Goal: Task Accomplishment & Management: Complete application form

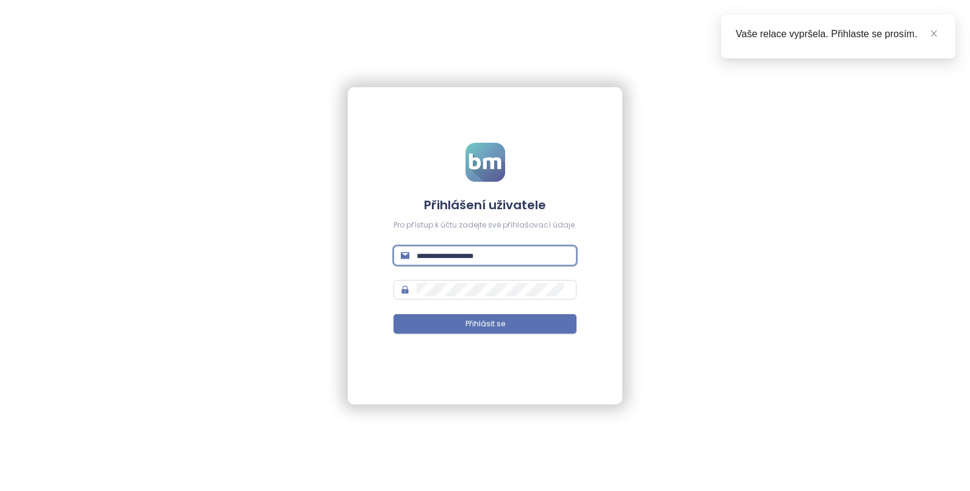
click at [450, 250] on input "text" at bounding box center [493, 255] width 153 height 13
type input "**********"
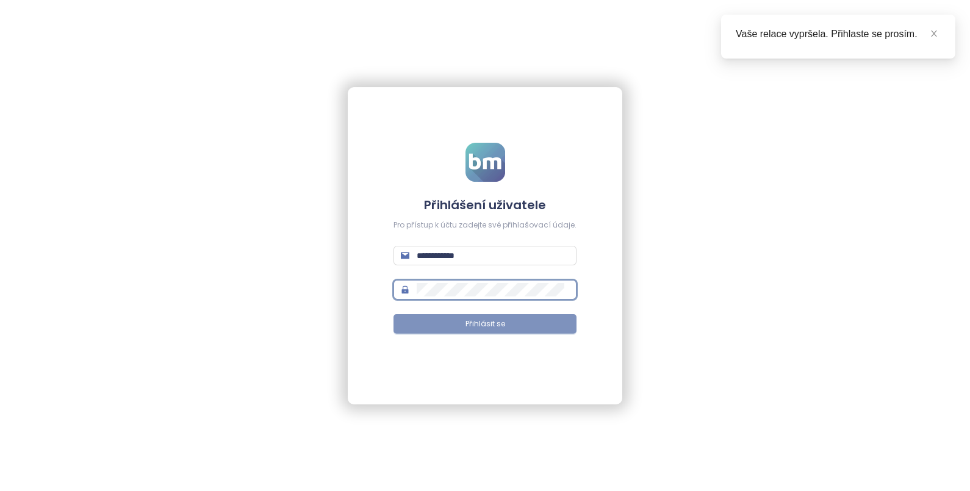
click at [441, 320] on button "Přihlásit se" at bounding box center [485, 324] width 183 height 20
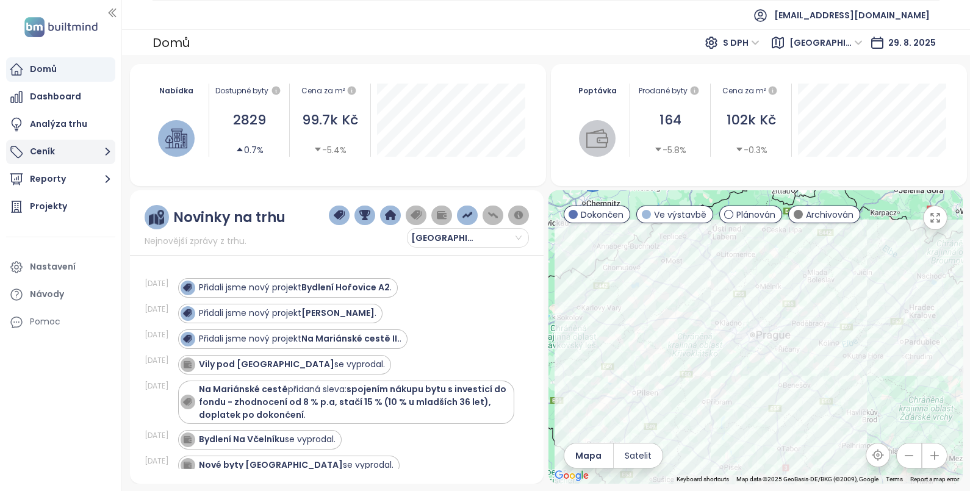
click at [98, 153] on button "Ceník" at bounding box center [60, 152] width 109 height 24
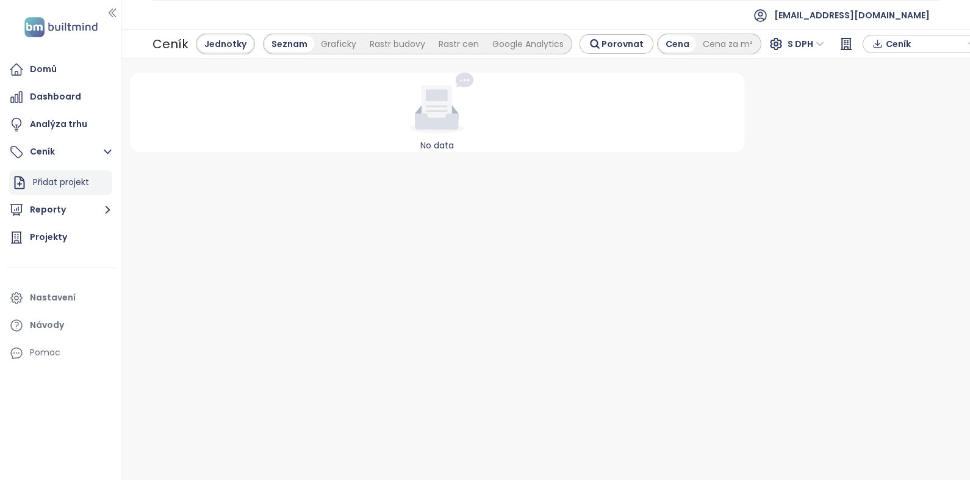
click at [64, 185] on div "Přidat projekt" at bounding box center [61, 181] width 56 height 15
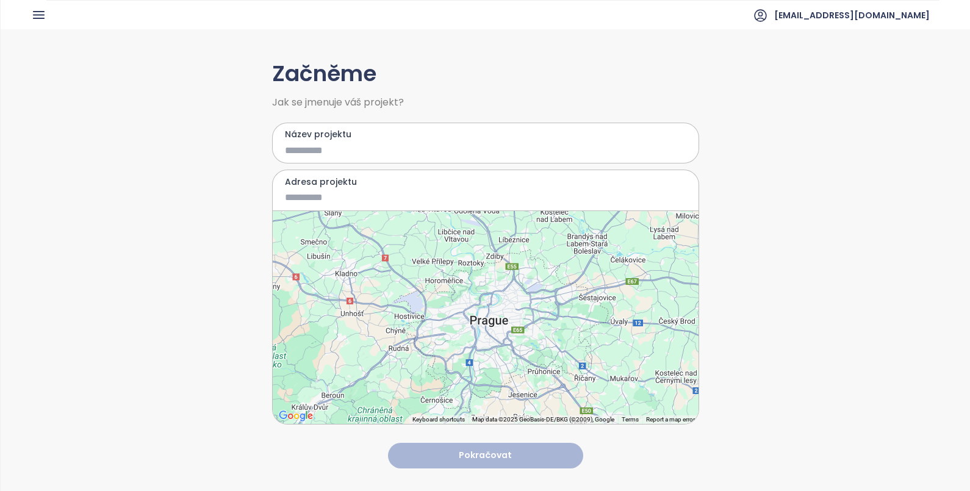
click at [323, 156] on input "Název projektu" at bounding box center [477, 150] width 384 height 15
type input "*"
type input "******"
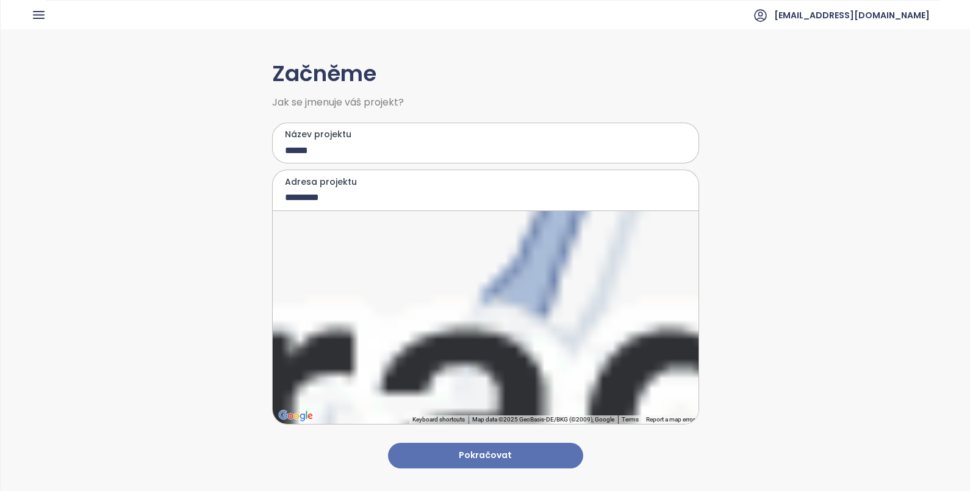
type input "**********"
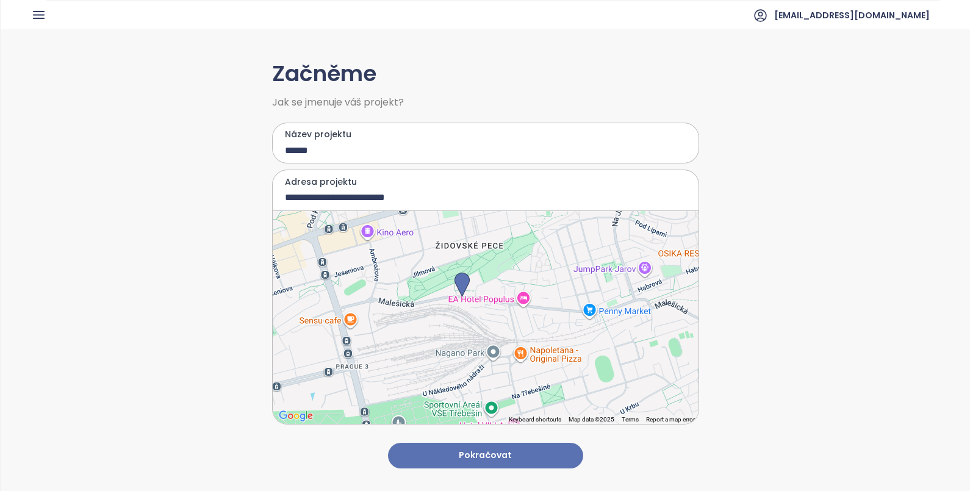
drag, startPoint x: 478, startPoint y: 304, endPoint x: 458, endPoint y: 284, distance: 28.9
click at [458, 284] on img at bounding box center [462, 285] width 15 height 24
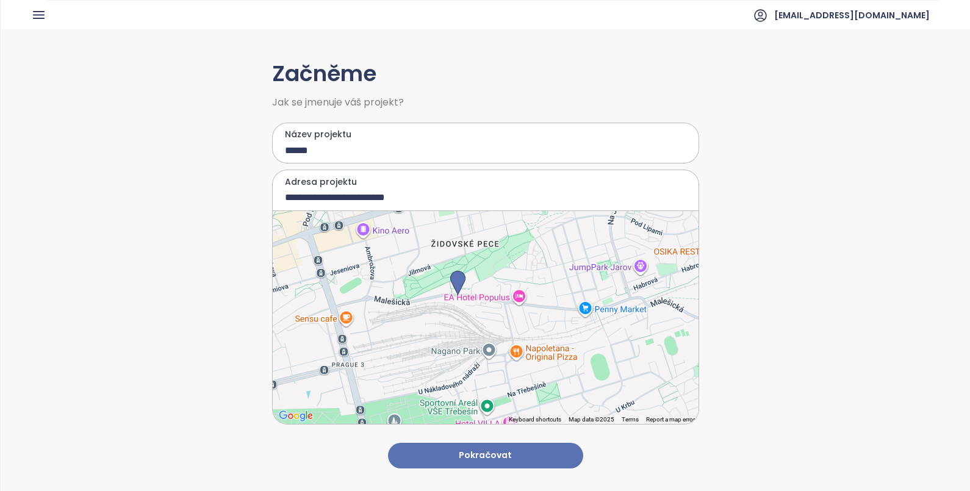
click at [482, 443] on button "Pokračovat" at bounding box center [485, 456] width 195 height 26
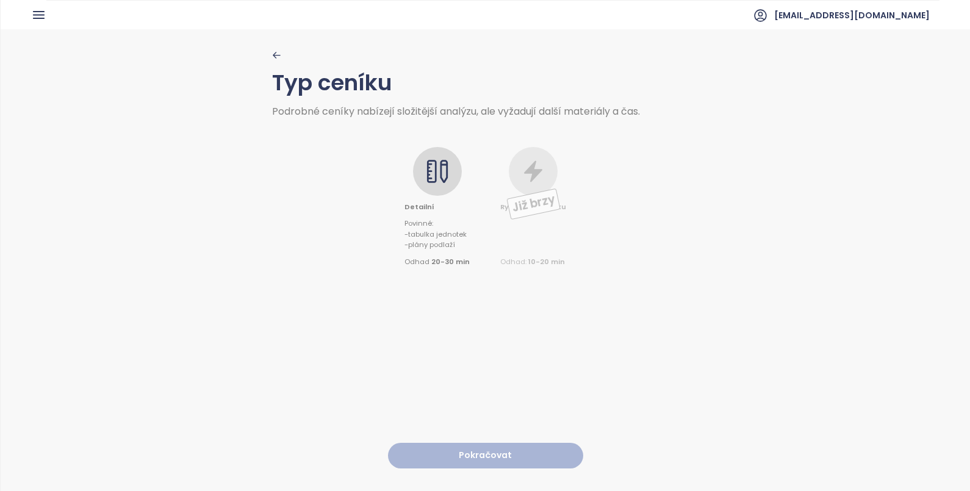
click at [439, 165] on icon at bounding box center [437, 171] width 24 height 24
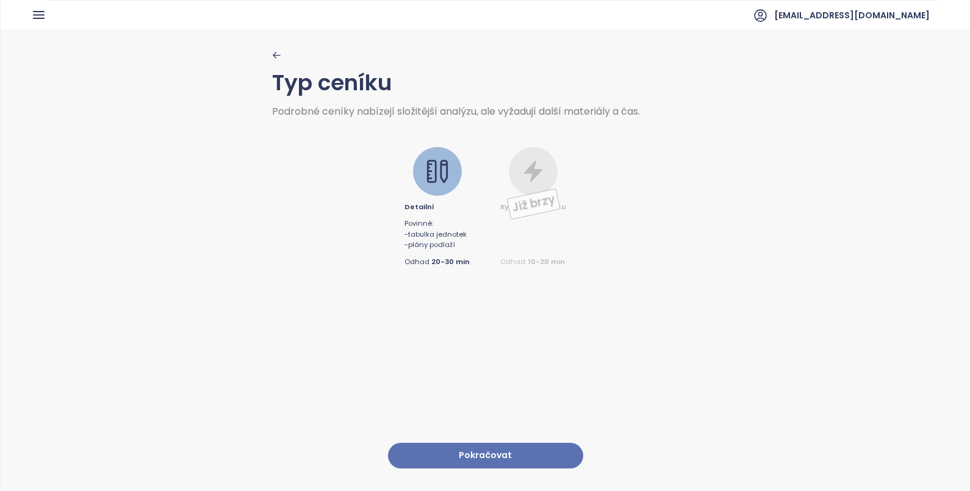
click at [481, 423] on div "Typ ceníku Podrobné ceníky nabízejí složitější analýzu, ale vyžadují další mate…" at bounding box center [485, 259] width 427 height 461
click at [471, 443] on button "Pokračovat" at bounding box center [485, 456] width 195 height 26
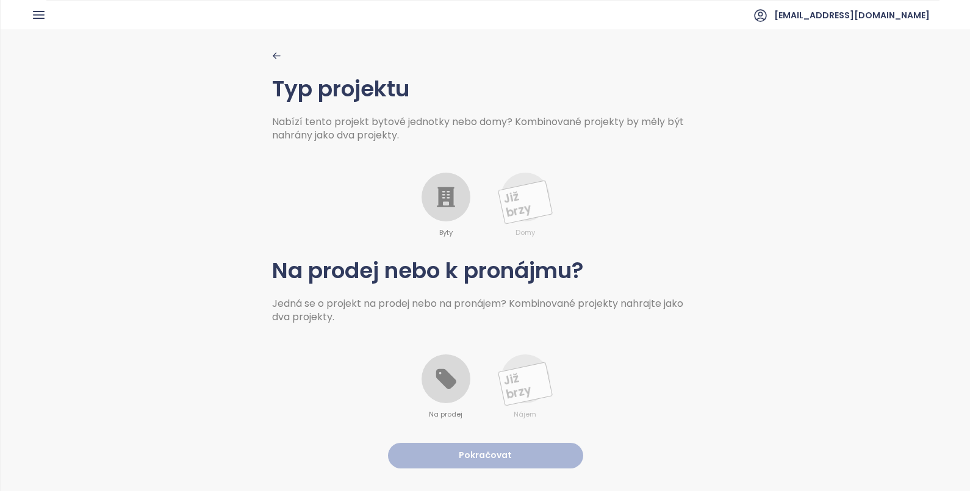
click at [444, 201] on icon at bounding box center [446, 197] width 18 height 20
click at [436, 378] on icon at bounding box center [446, 379] width 20 height 20
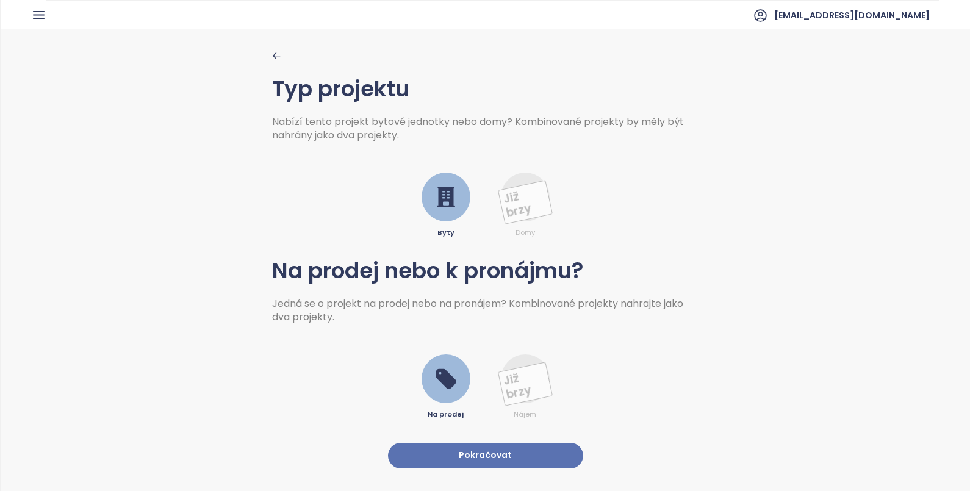
click at [480, 448] on button "Pokračovat" at bounding box center [485, 456] width 195 height 26
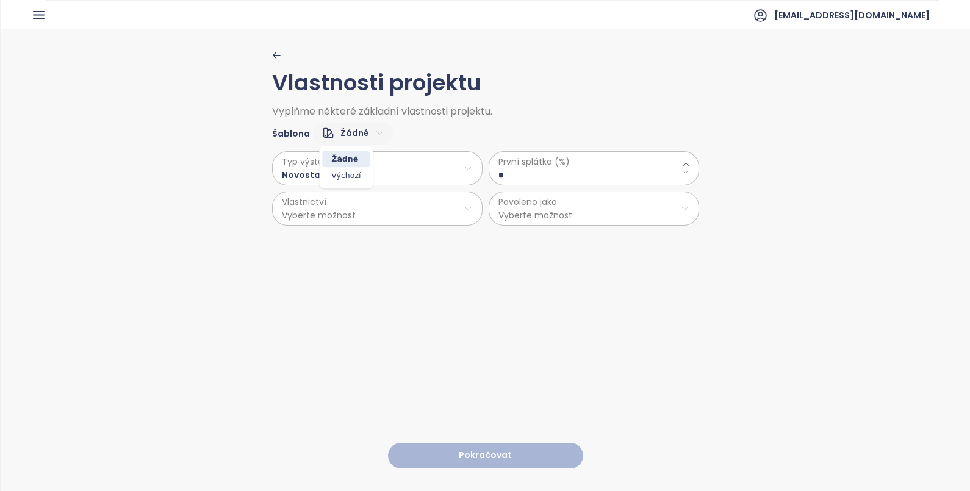
click at [342, 135] on html "Domů Dashboard Analýza trhu Ceník Reporty Projekty Nastavení Návody Pomoc [EMAI…" at bounding box center [485, 245] width 970 height 491
click at [347, 176] on span "Výchozí" at bounding box center [346, 175] width 48 height 17
type \(\%\) "**"
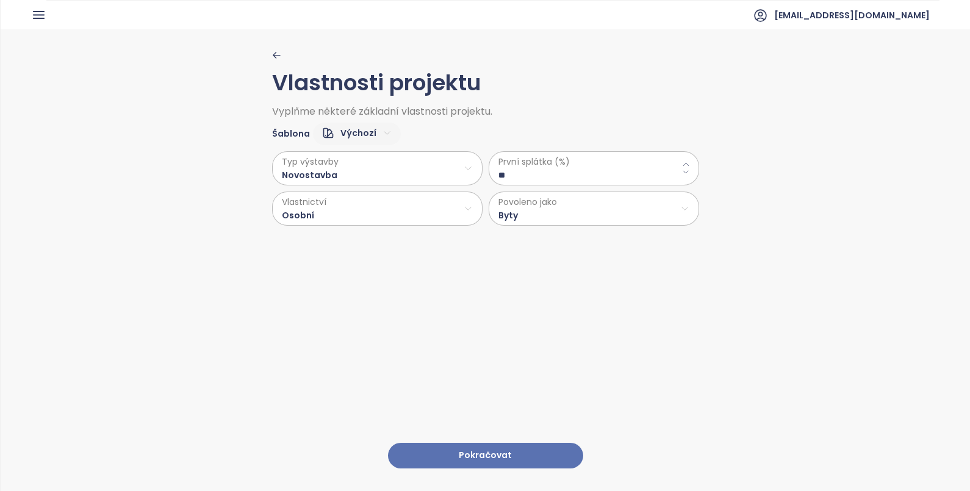
click at [453, 207] on html "Domů Dashboard Analýza trhu Ceník Reporty Projekty Nastavení Návody Pomoc [EMAI…" at bounding box center [485, 245] width 970 height 491
click at [462, 198] on html "Domů Dashboard Analýza trhu Ceník Reporty Projekty Nastavení Návody Pomoc [EMAI…" at bounding box center [485, 245] width 970 height 491
click at [581, 201] on html "Domů Dashboard Analýza trhu Ceník Reporty Projekty Nastavení Návody Pomoc [EMAI…" at bounding box center [485, 245] width 970 height 491
click at [744, 203] on html "Domů Dashboard Analýza trhu Ceník Reporty Projekty Nastavení Návody Pomoc [EMAI…" at bounding box center [485, 245] width 970 height 491
click at [464, 448] on button "Pokračovat" at bounding box center [485, 456] width 195 height 26
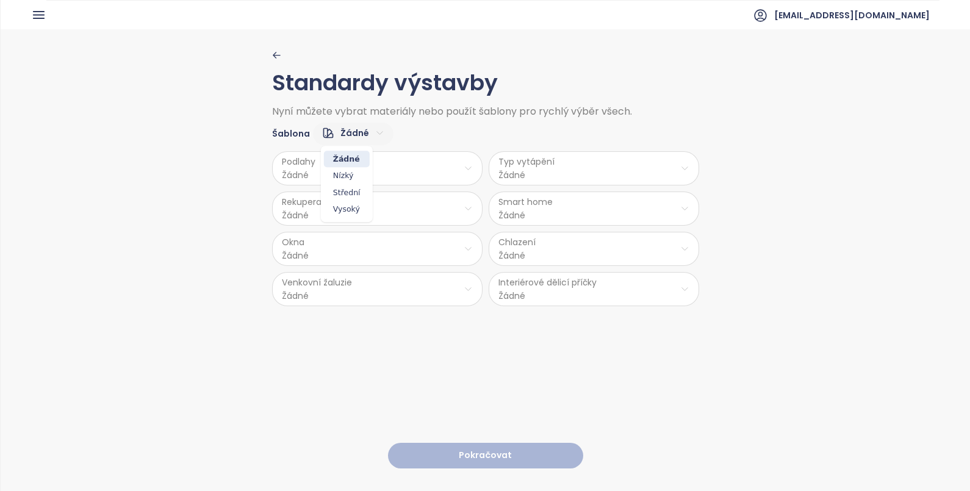
click at [345, 135] on html "Domů Dashboard Analýza trhu Ceník Reporty Projekty Nastavení Návody Pomoc [EMAI…" at bounding box center [485, 245] width 970 height 491
click at [347, 191] on span "Střední" at bounding box center [347, 192] width 46 height 17
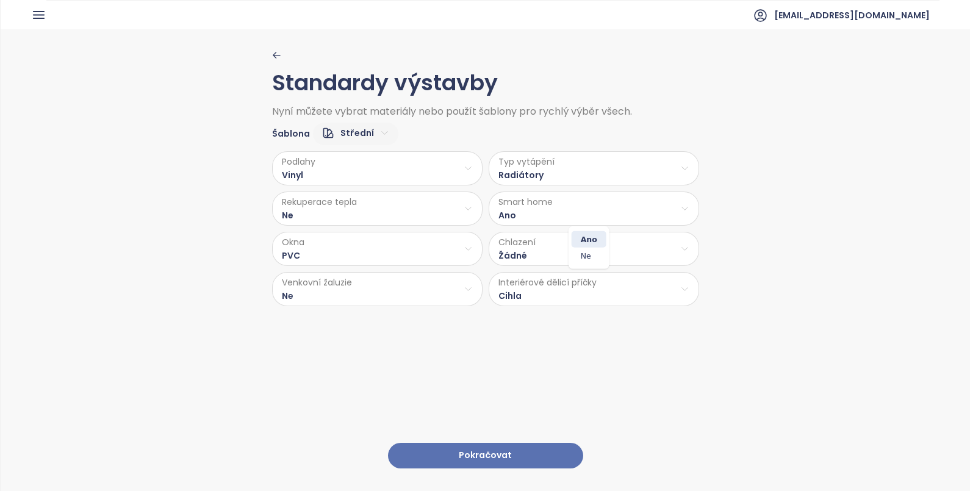
click at [531, 207] on html "Domů Dashboard Analýza trhu Ceník Reporty Projekty Nastavení Návody Pomoc [EMAI…" at bounding box center [485, 245] width 970 height 491
click at [532, 241] on html "Domů Dashboard Analýza trhu Ceník Reporty Projekty Nastavení Návody Pomoc [EMAI…" at bounding box center [485, 245] width 970 height 491
click at [519, 281] on html "Domů Dashboard Analýza trhu Ceník Reporty Projekty Nastavení Návody Pomoc [EMAI…" at bounding box center [485, 245] width 970 height 491
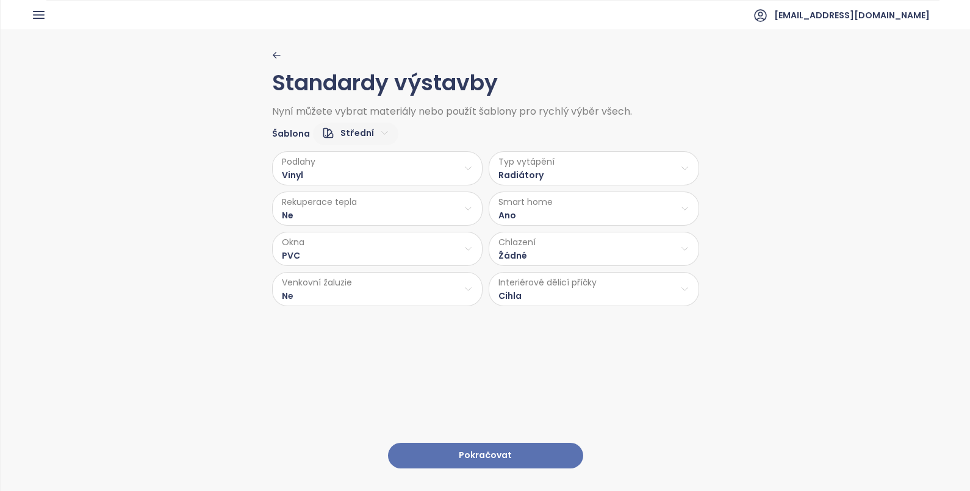
click at [519, 281] on html "Domů Dashboard Analýza trhu Ceník Reporty Projekty Nastavení Návody Pomoc [EMAI…" at bounding box center [485, 245] width 970 height 491
click at [406, 287] on html "Domů Dashboard Analýza trhu Ceník Reporty Projekty Nastavení Návody Pomoc [EMAI…" at bounding box center [485, 245] width 970 height 491
click at [375, 320] on span "Ano" at bounding box center [373, 319] width 50 height 17
click at [364, 256] on html "Domů Dashboard Analýza trhu Ceník Reporty Projekty Nastavení Návody Pomoc [EMAI…" at bounding box center [485, 245] width 970 height 491
drag, startPoint x: 365, startPoint y: 256, endPoint x: 230, endPoint y: 217, distance: 140.4
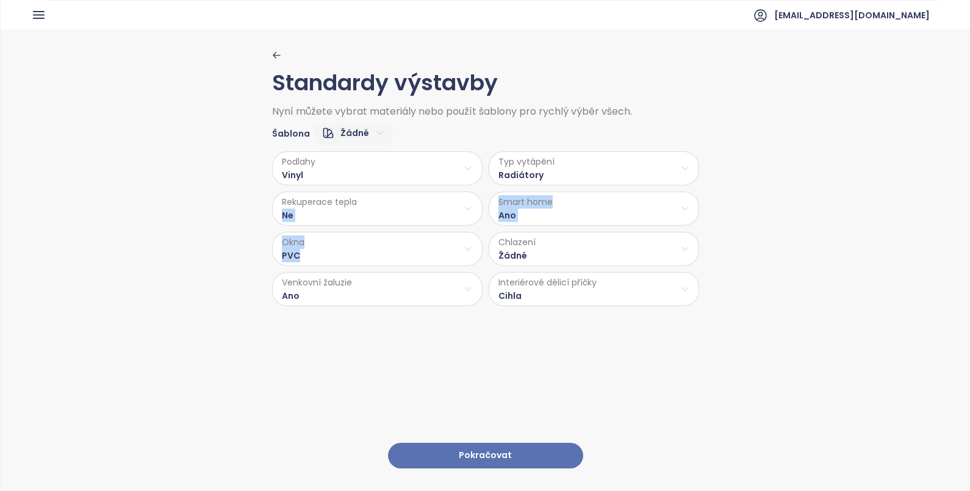
click at [230, 217] on html "Domů Dashboard Analýza trhu Ceník Reporty Projekty Nastavení Návody Pomoc [EMAI…" at bounding box center [485, 245] width 970 height 491
click at [230, 217] on div "Standardy výstavby Nyní můžete vybrat materiály nebo použít šablony pro rychlý …" at bounding box center [485, 259] width 969 height 461
click at [316, 175] on html "Domů Dashboard Analýza trhu Ceník Reporty Projekty Nastavení Návody Pomoc [EMAI…" at bounding box center [485, 245] width 970 height 491
click at [467, 447] on button "Pokračovat" at bounding box center [485, 456] width 195 height 26
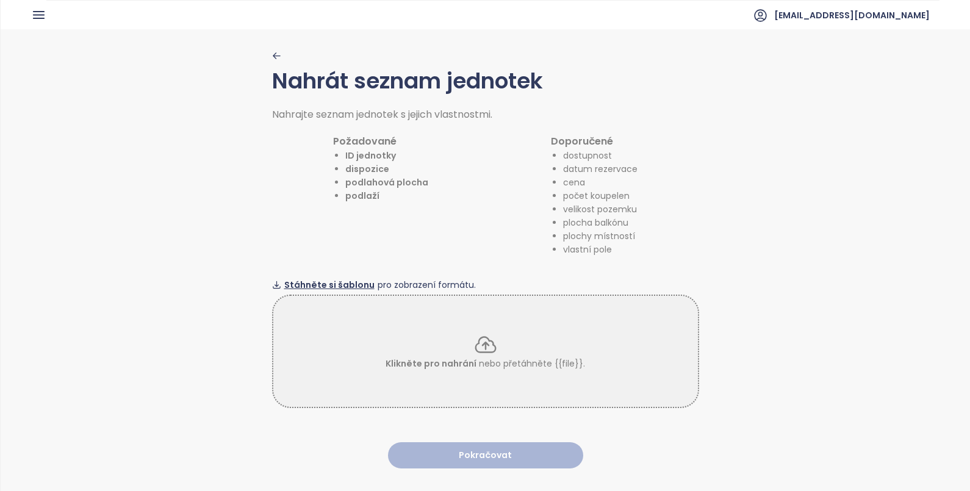
click at [337, 278] on span "Stáhněte si šablonu" at bounding box center [329, 284] width 90 height 13
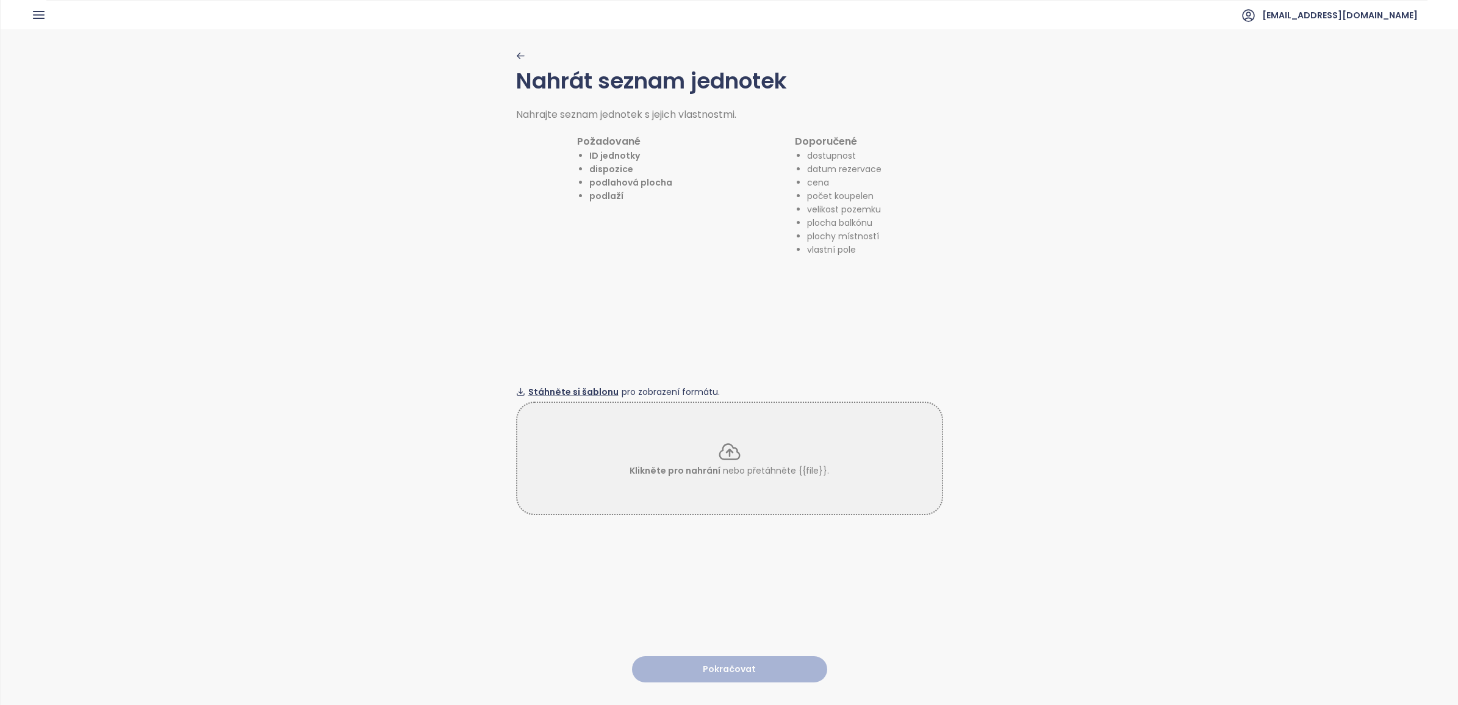
click at [566, 386] on span "Stáhněte si šablonu" at bounding box center [573, 391] width 90 height 13
click at [706, 464] on span "Klikněte pro nahrání" at bounding box center [675, 470] width 91 height 12
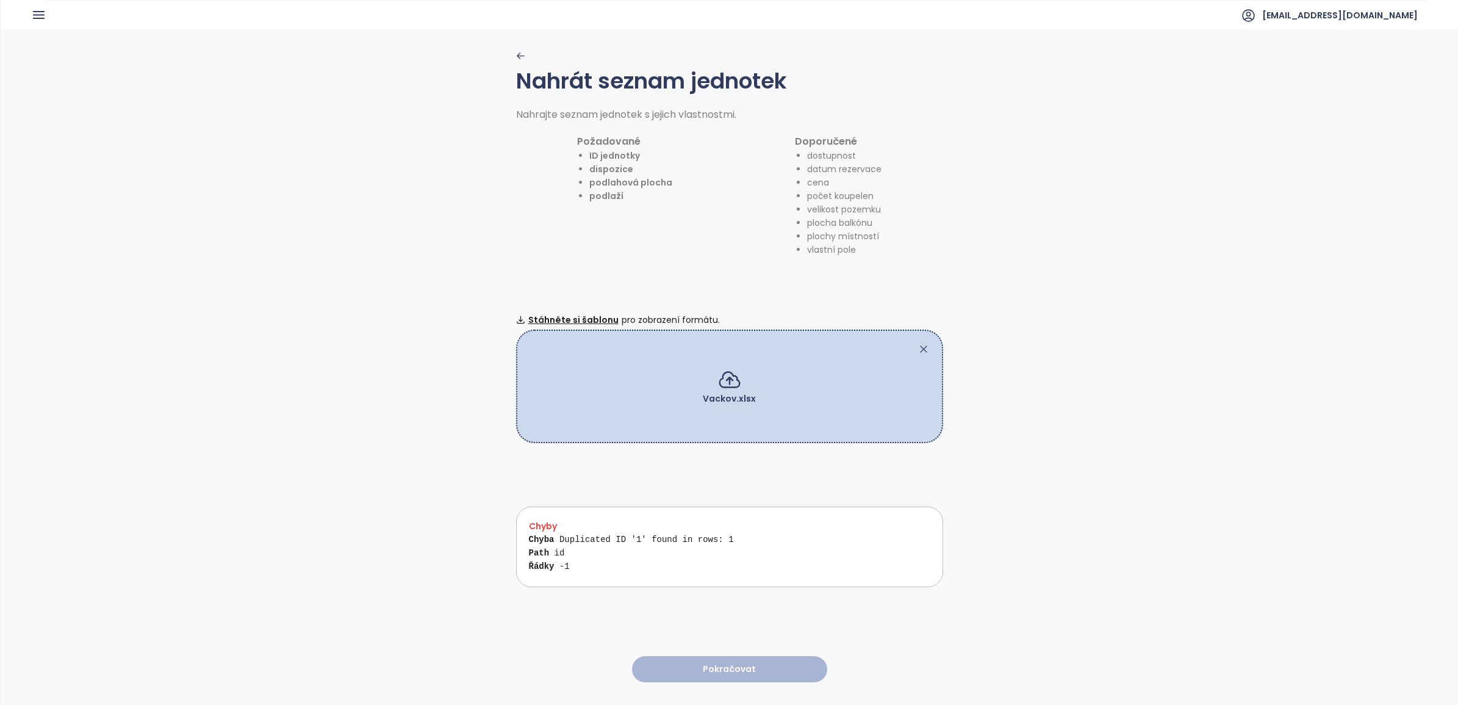
click at [921, 346] on icon at bounding box center [924, 349] width 6 height 6
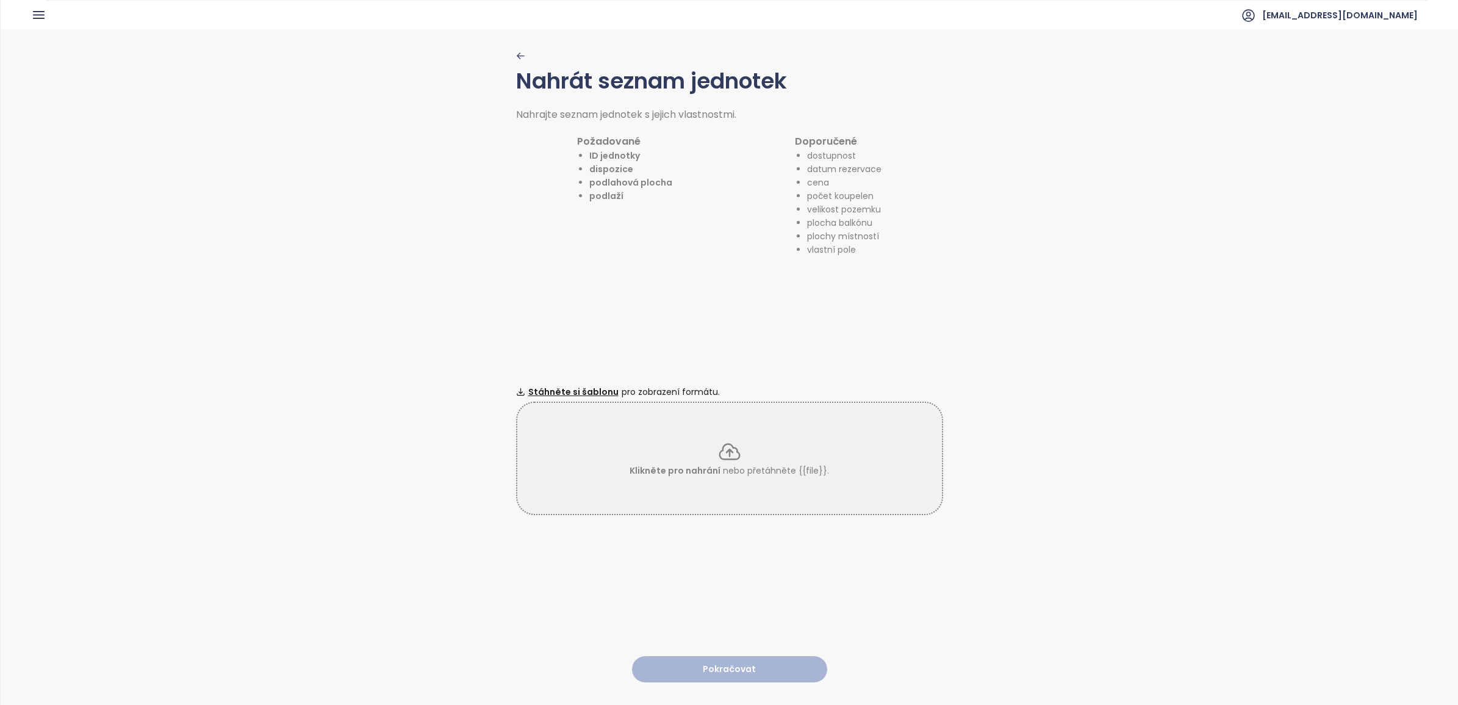
click at [719, 464] on p "Klikněte pro nahrání nebo přetáhněte {{file}}." at bounding box center [729, 470] width 199 height 13
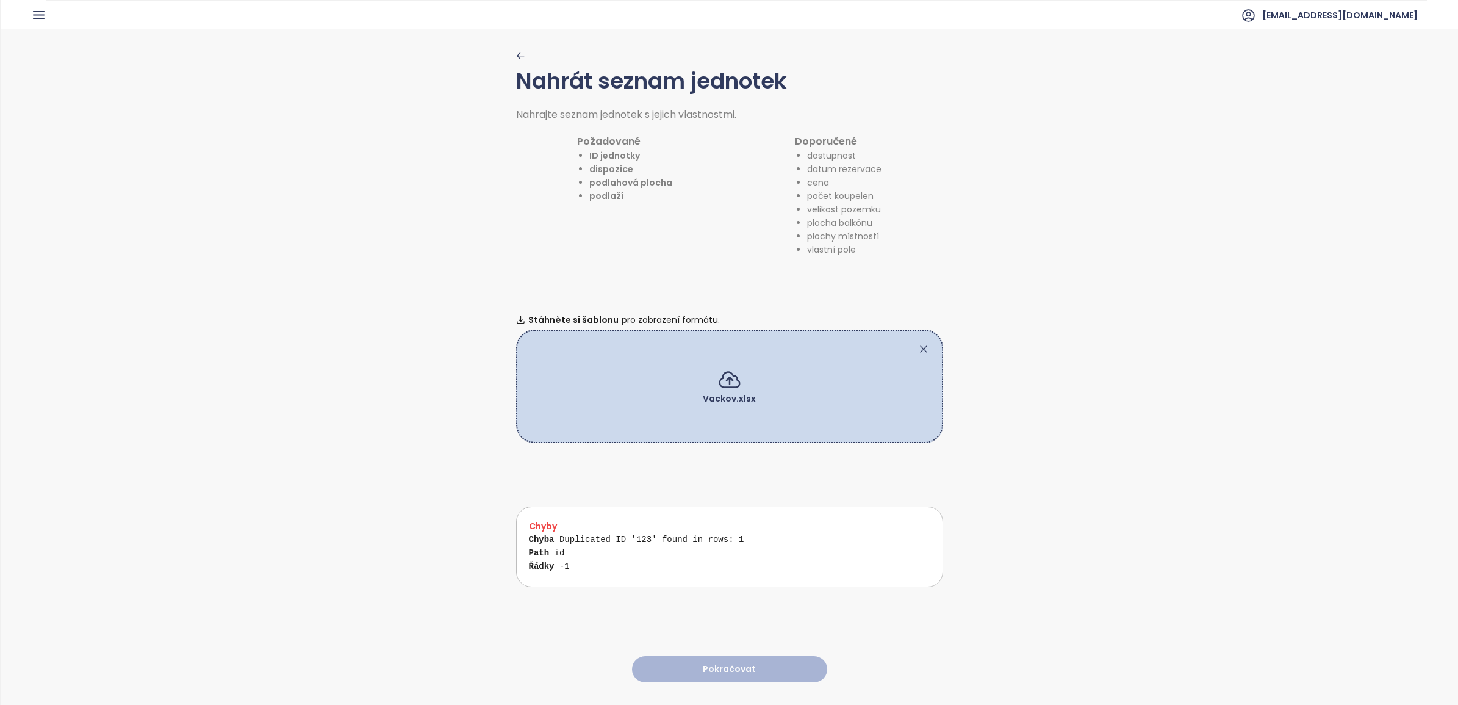
click at [918, 343] on icon at bounding box center [924, 349] width 12 height 12
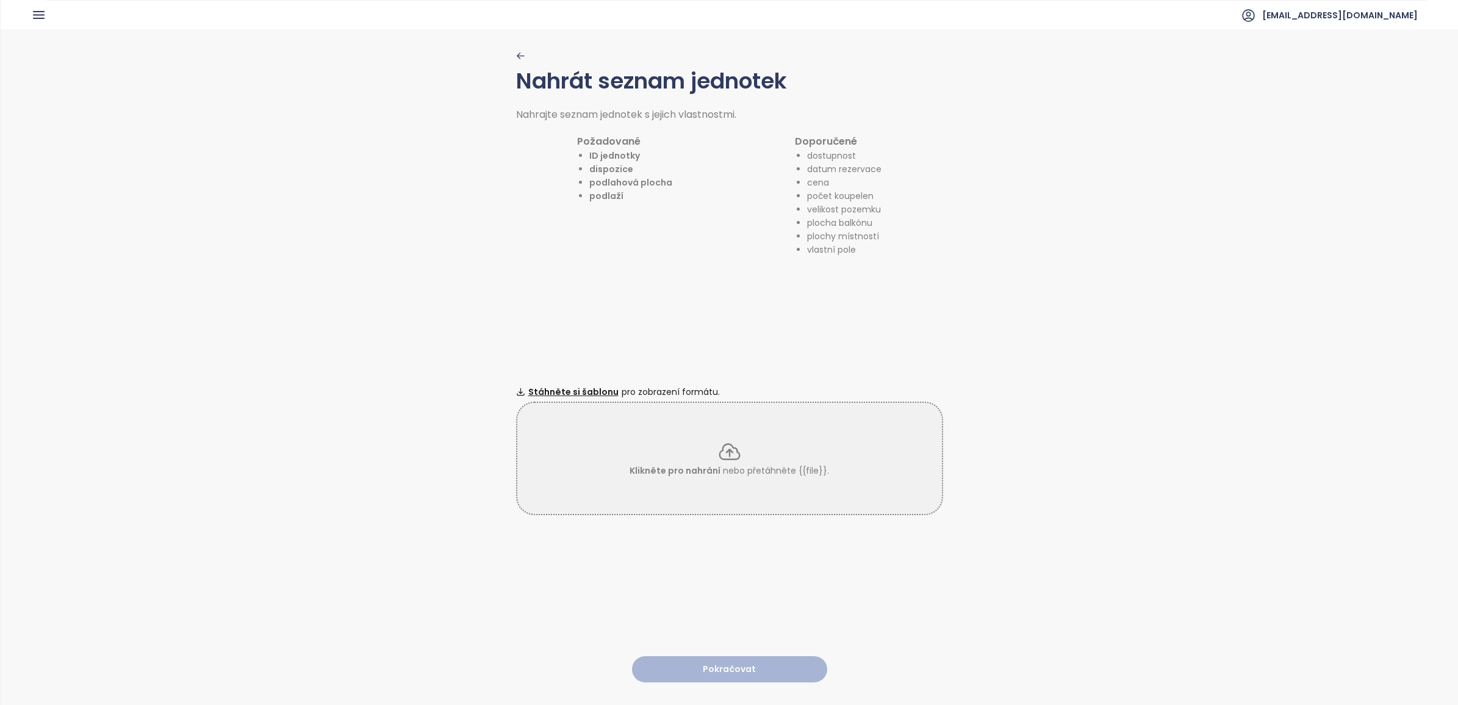
click at [734, 449] on icon at bounding box center [729, 451] width 24 height 24
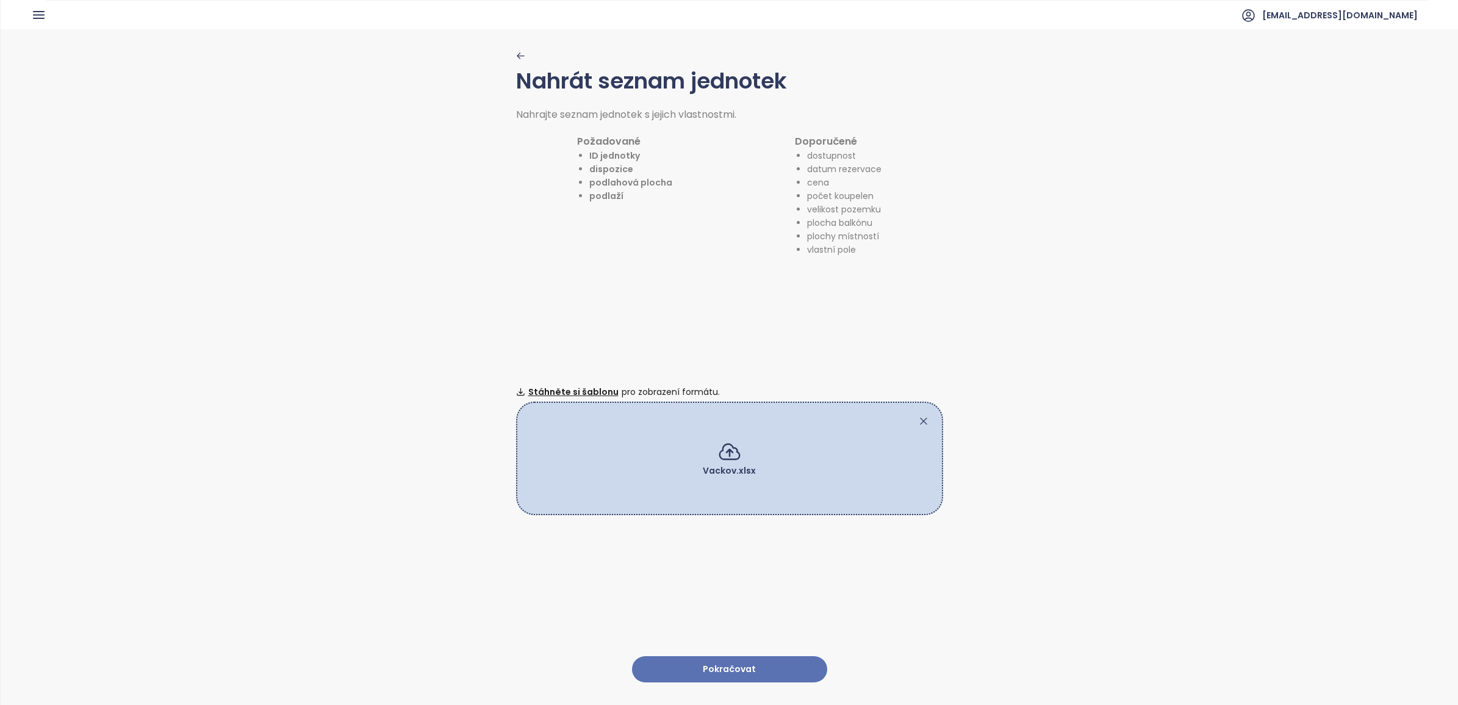
click at [723, 491] on button "Pokračovat" at bounding box center [729, 669] width 195 height 26
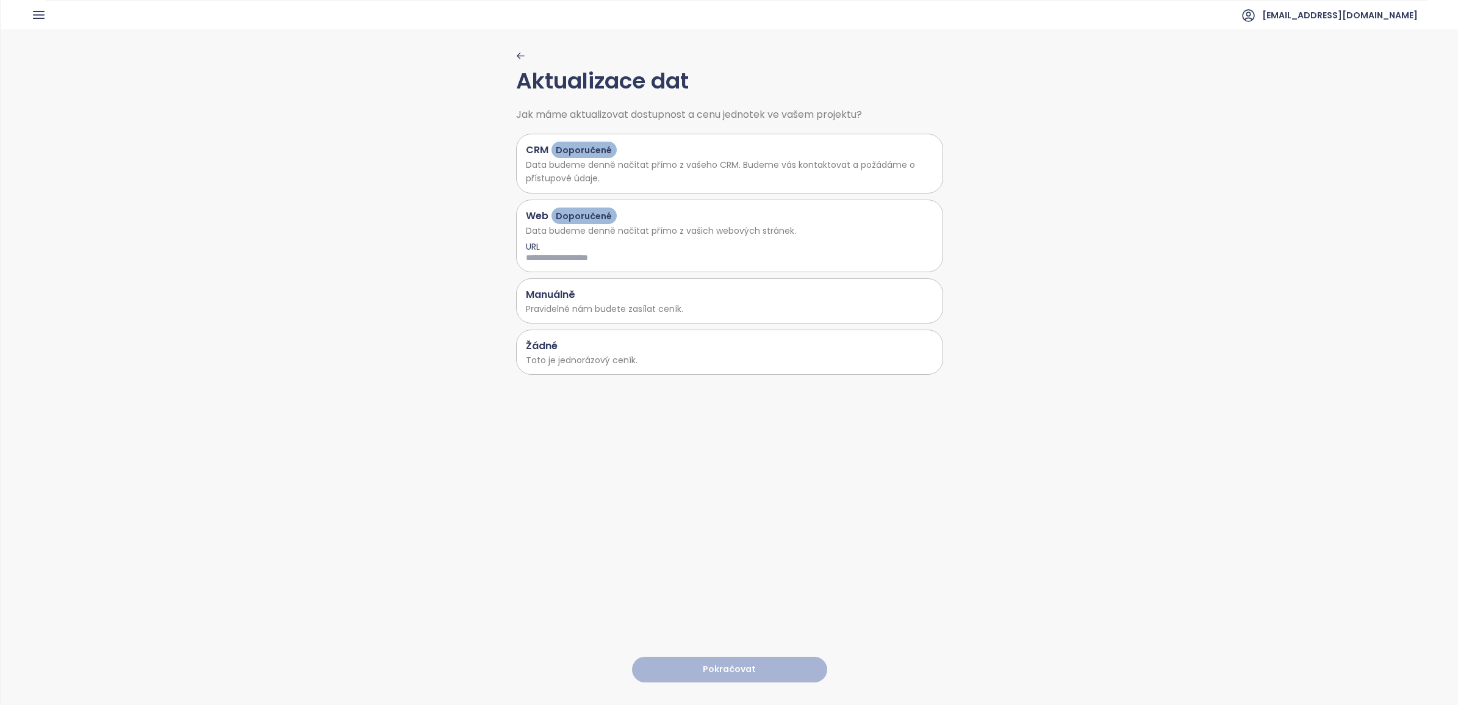
click at [580, 362] on p "Toto je jednorázový ceník." at bounding box center [730, 359] width 408 height 13
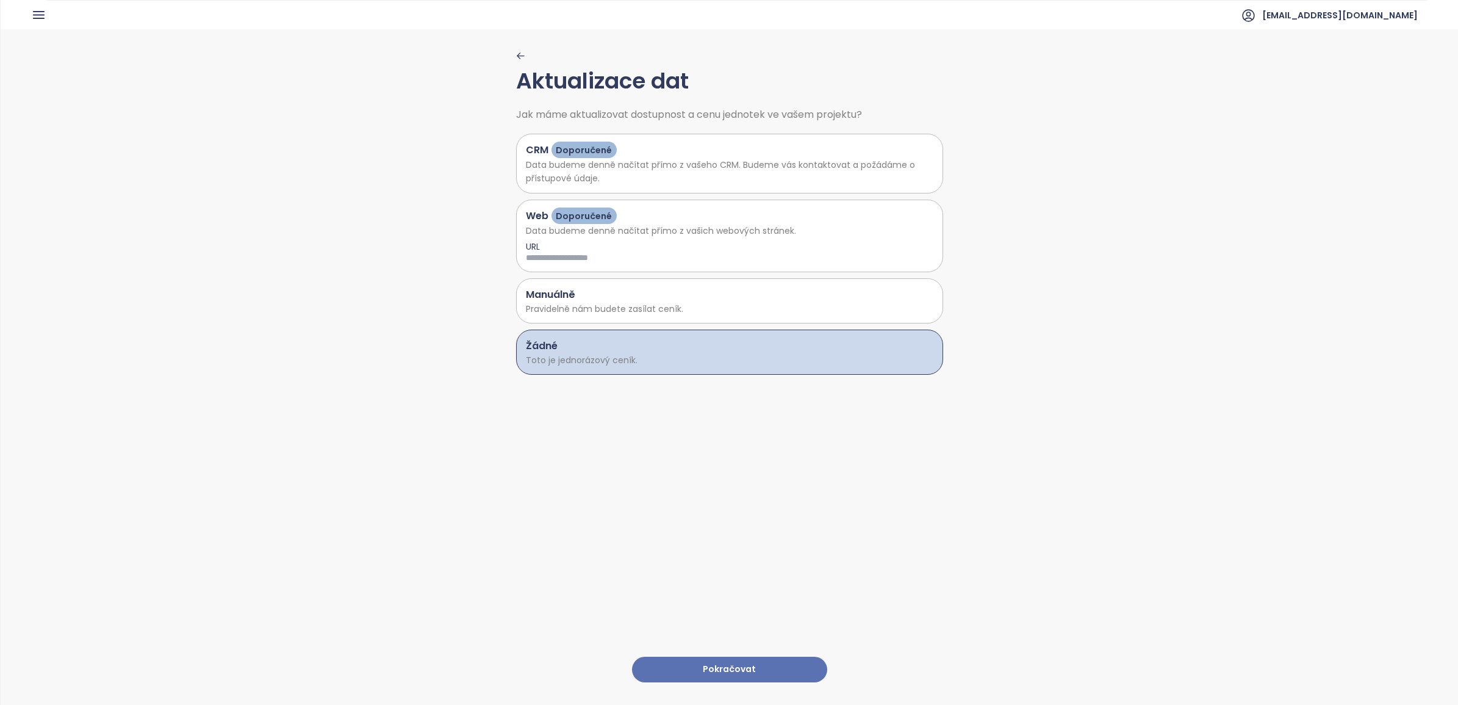
click at [683, 491] on button "Pokračovat" at bounding box center [729, 669] width 195 height 26
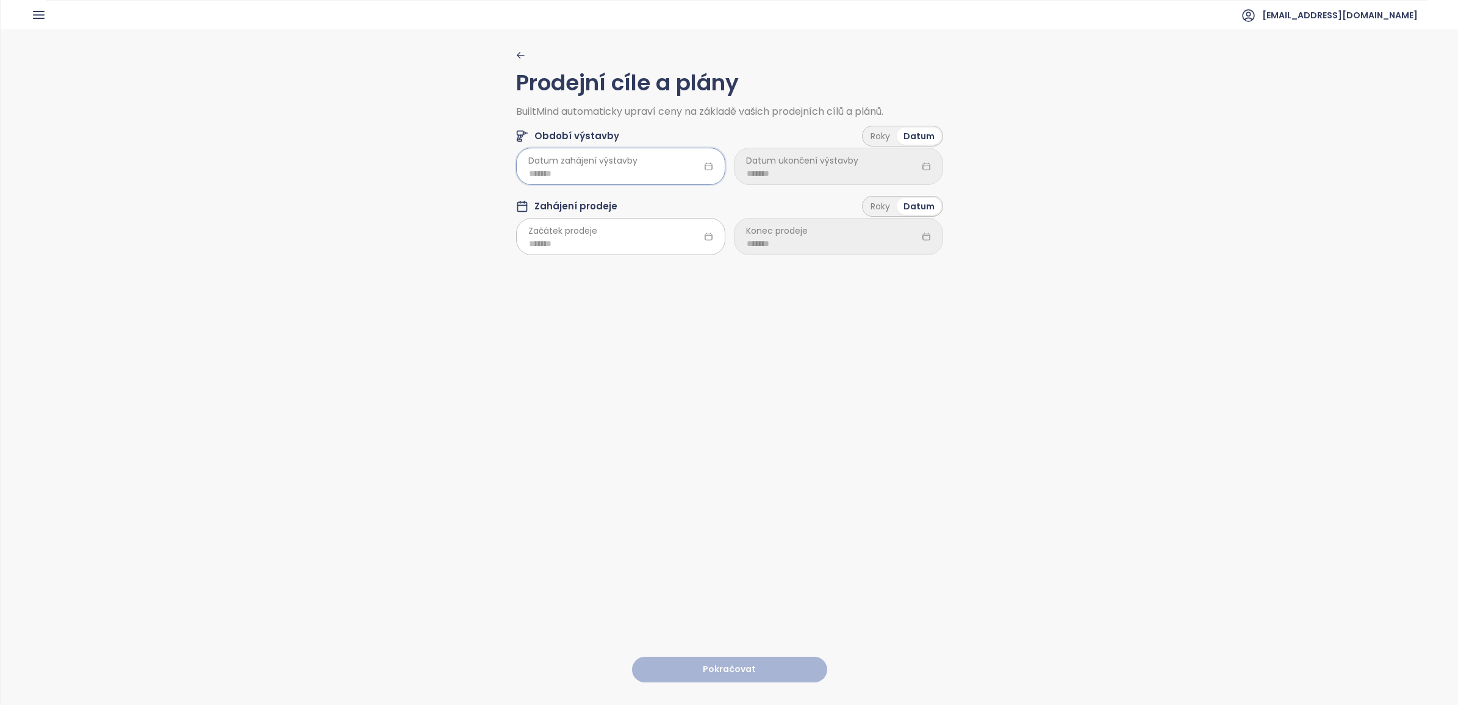
click at [530, 170] on input at bounding box center [621, 173] width 184 height 13
click at [667, 202] on button "button" at bounding box center [673, 199] width 13 height 24
type input "*******"
click at [520, 199] on span "button" at bounding box center [522, 200] width 6 height 6
click at [656, 311] on div "Sep" at bounding box center [653, 312] width 37 height 15
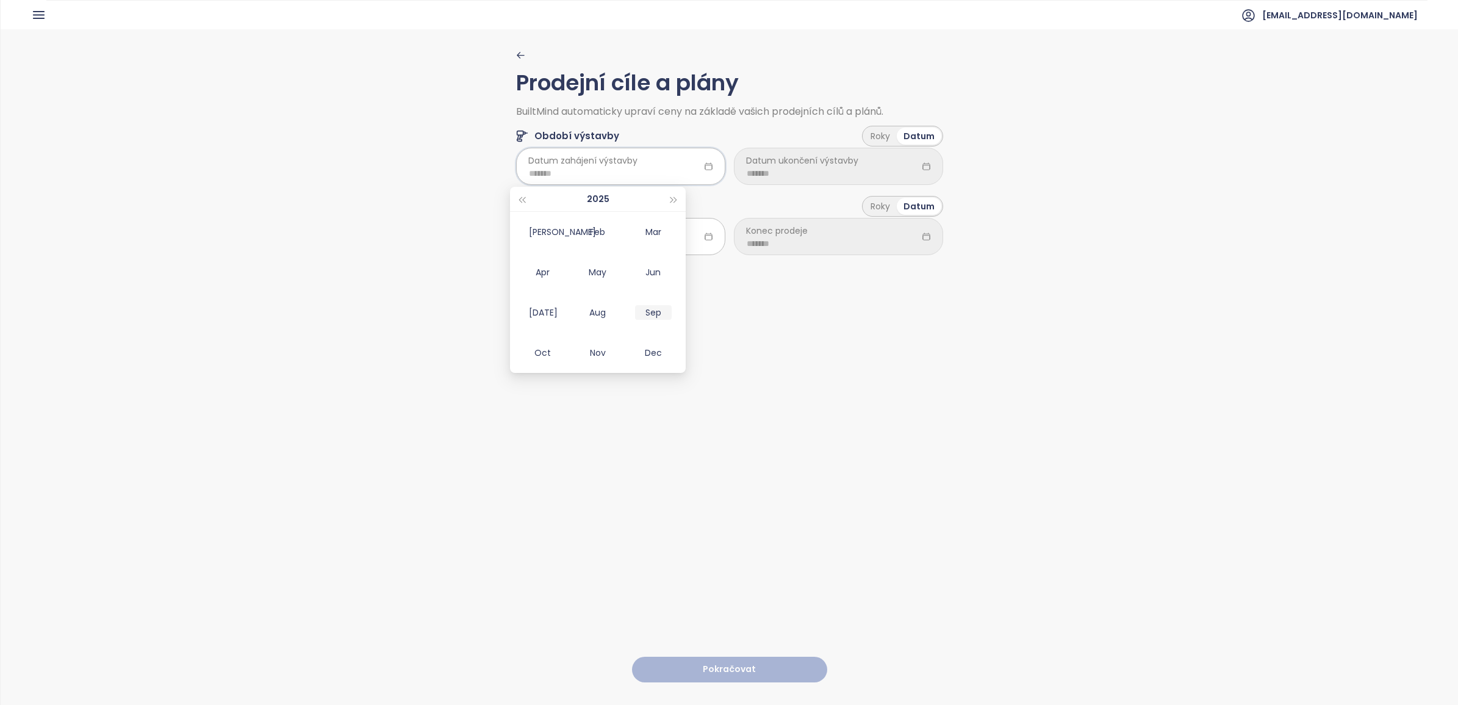
type input "*******"
click at [758, 166] on span "Datum ukončení výstavby" at bounding box center [802, 160] width 112 height 13
click at [747, 172] on input at bounding box center [839, 173] width 184 height 13
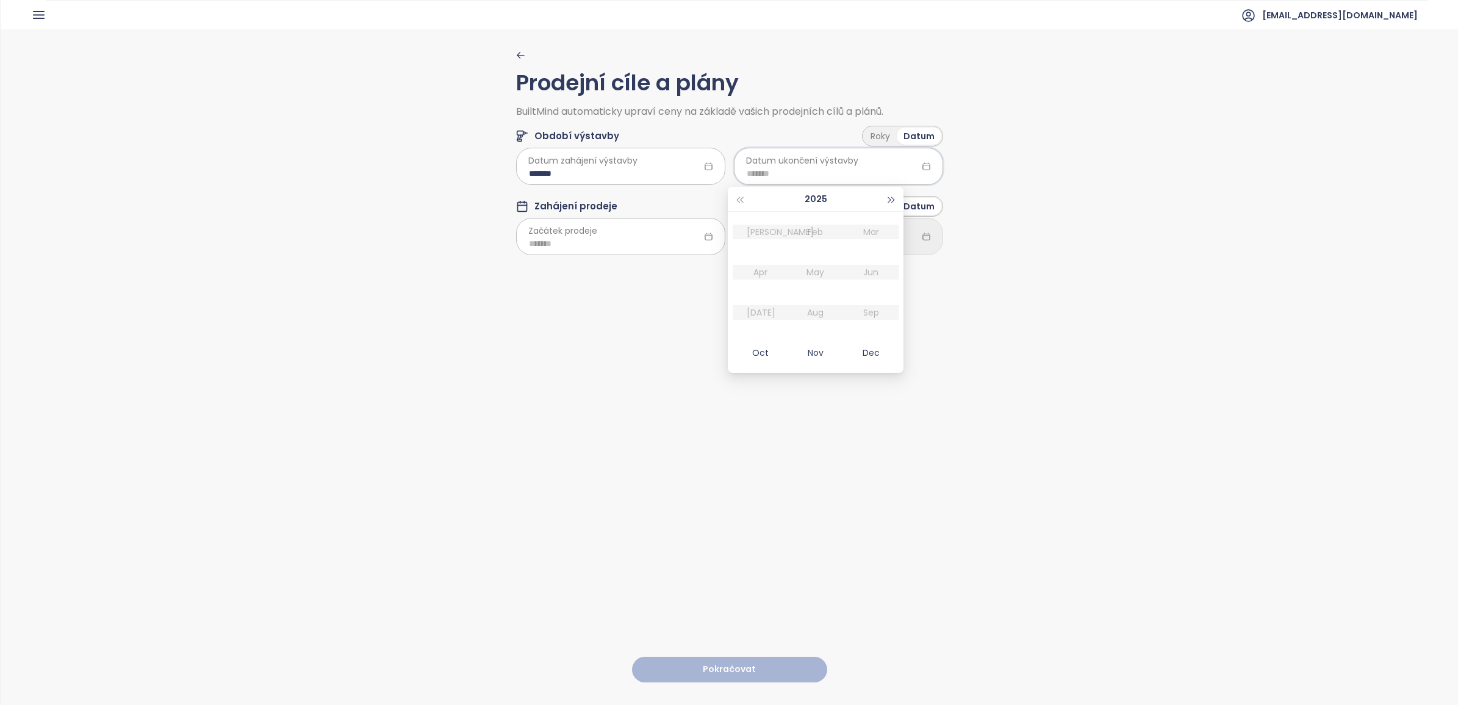
click at [886, 196] on button "button" at bounding box center [891, 199] width 13 height 24
click at [879, 133] on div "Roky" at bounding box center [880, 136] width 33 height 17
click at [825, 177] on html "Domů Dashboard Analýza trhu Ceník Reporty Projekty Nastavení Návody Pomoc [EMAI…" at bounding box center [729, 352] width 1458 height 705
click at [767, 246] on span "2.0" at bounding box center [833, 248] width 202 height 17
click at [530, 248] on input at bounding box center [621, 244] width 184 height 13
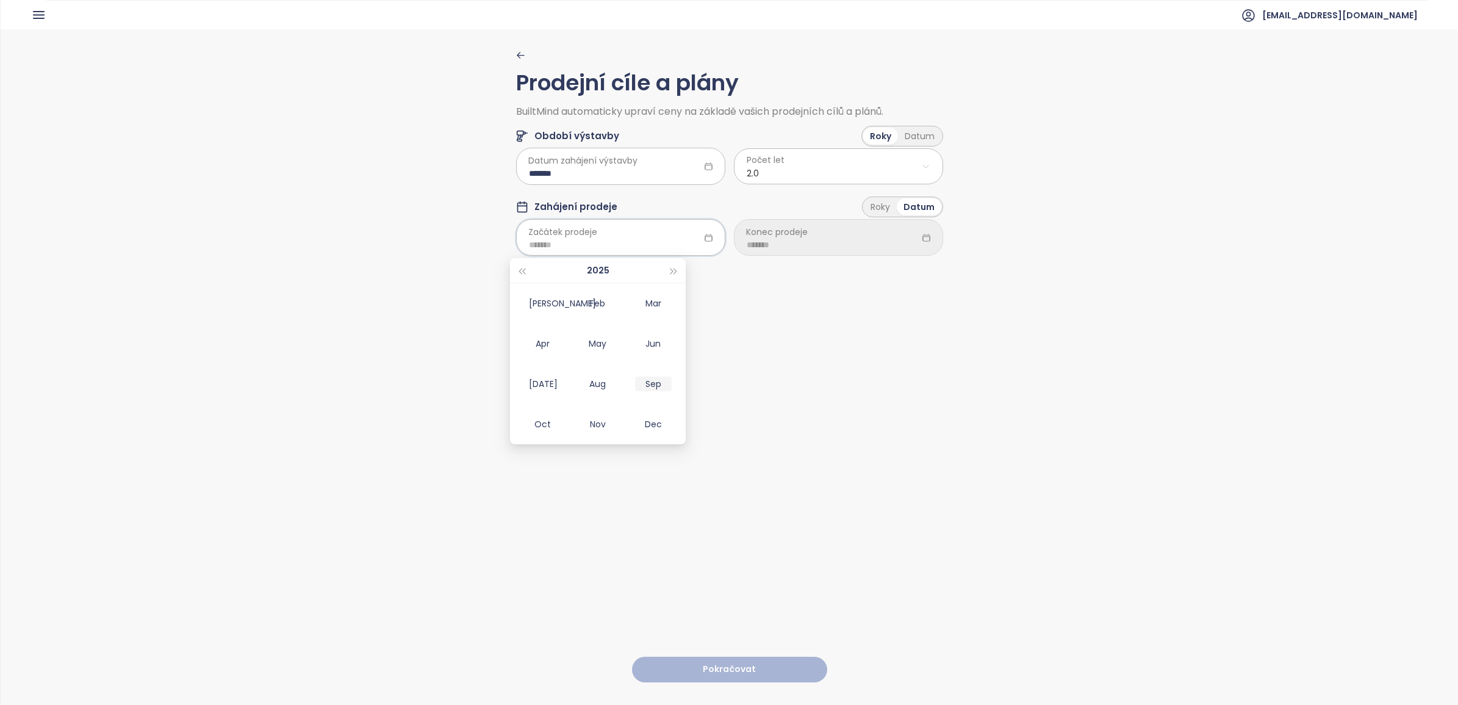
click at [642, 383] on div "Sep" at bounding box center [653, 383] width 37 height 15
type input "*******"
click at [874, 203] on div "Roky" at bounding box center [880, 206] width 33 height 17
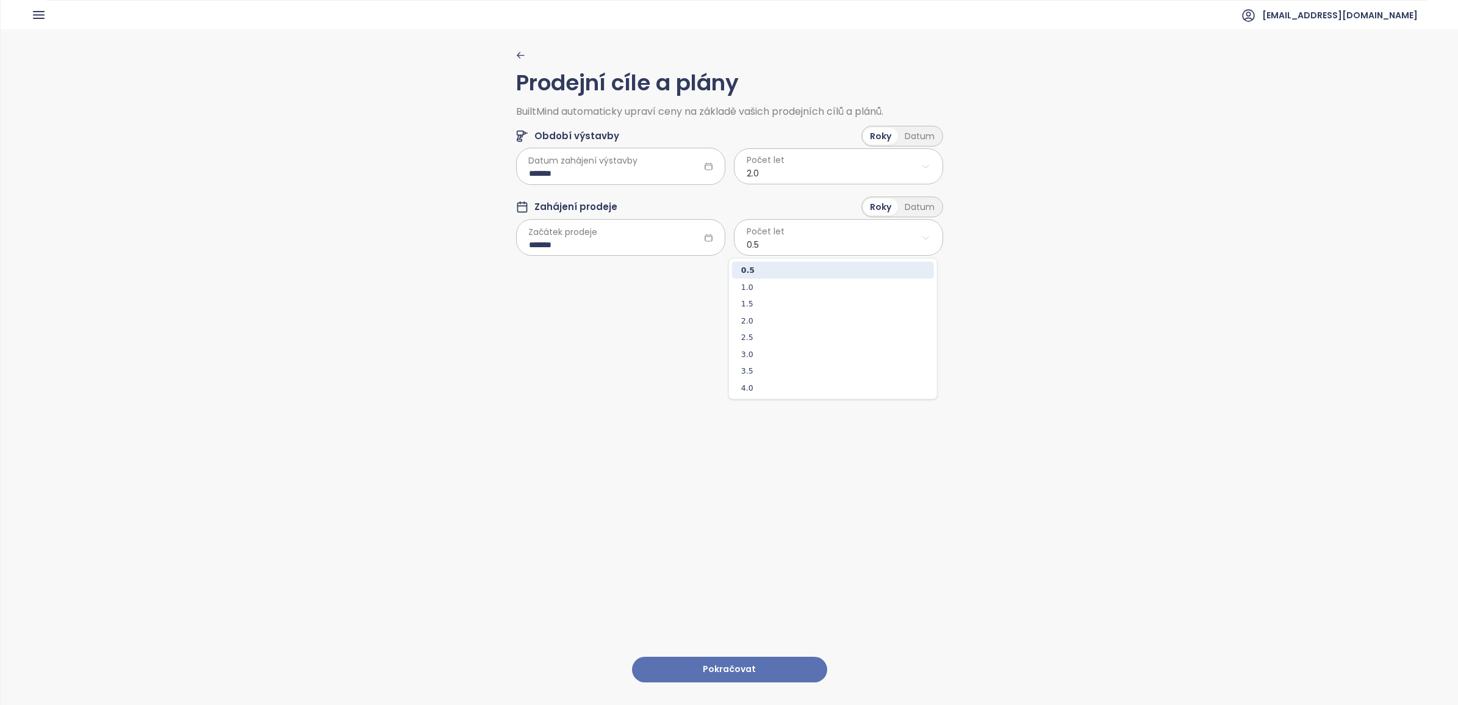
click at [816, 240] on html "Domů Dashboard Analýza trhu Ceník Reporty Projekty Nastavení Návody Pomoc [EMAI…" at bounding box center [729, 352] width 1458 height 705
click at [763, 336] on span "2.5" at bounding box center [833, 337] width 202 height 17
click at [696, 491] on button "Pokračovat" at bounding box center [729, 669] width 195 height 26
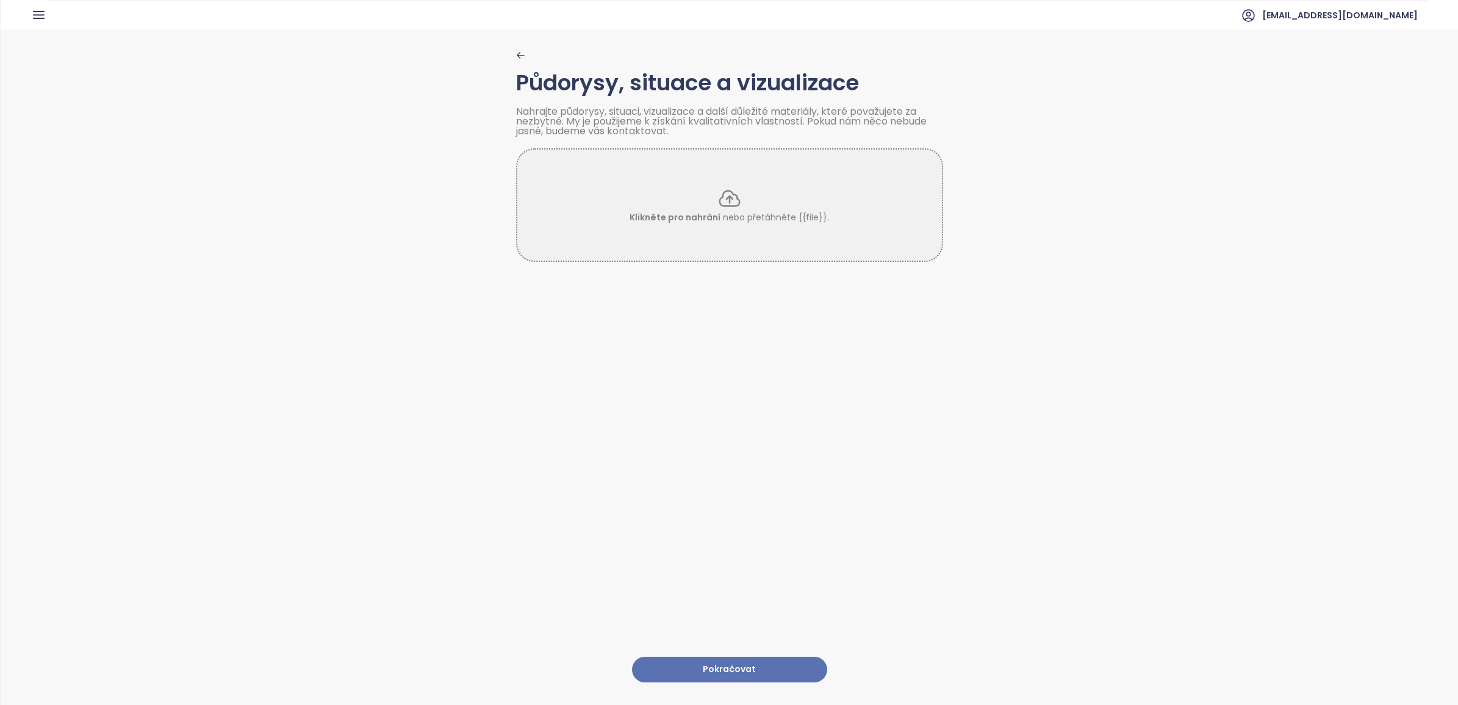
click at [670, 491] on button "Pokračovat" at bounding box center [729, 669] width 195 height 26
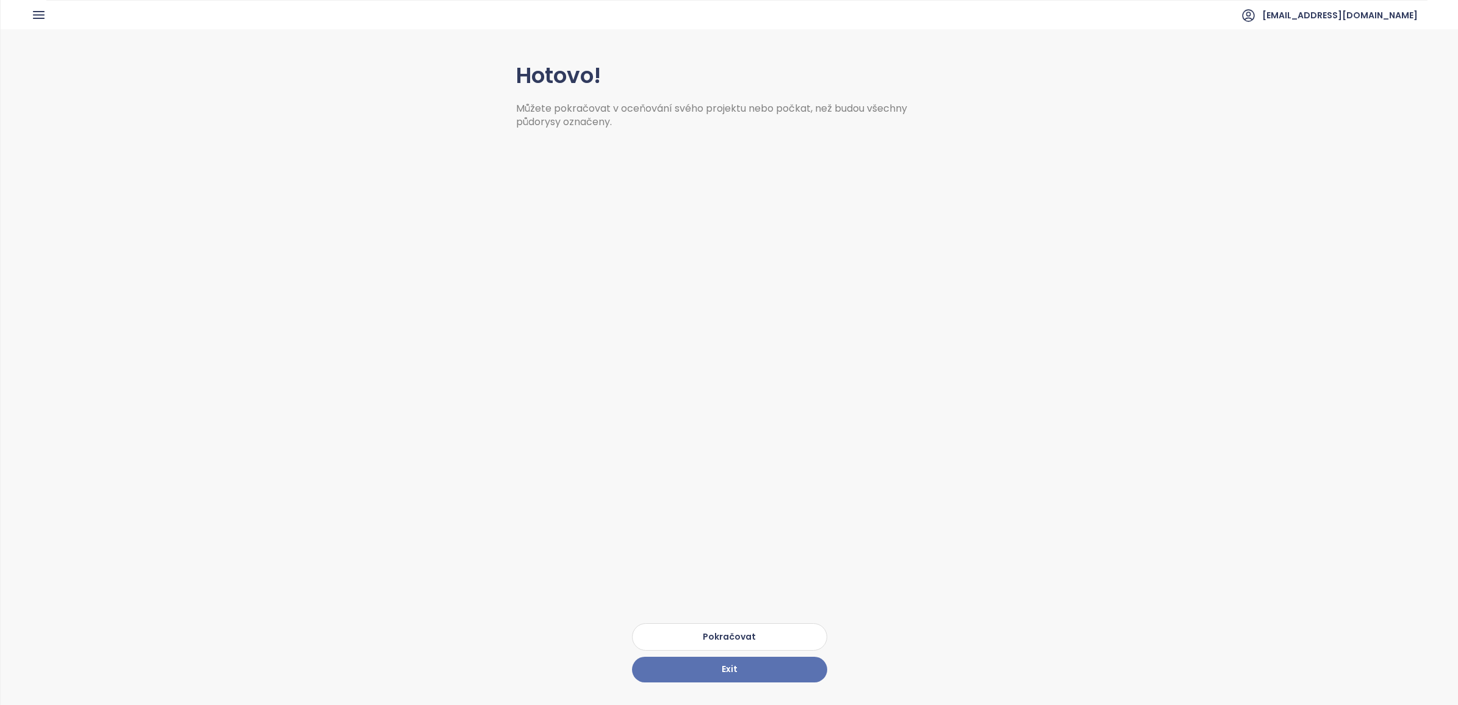
click at [730, 491] on button "Pokračovat" at bounding box center [729, 636] width 195 height 27
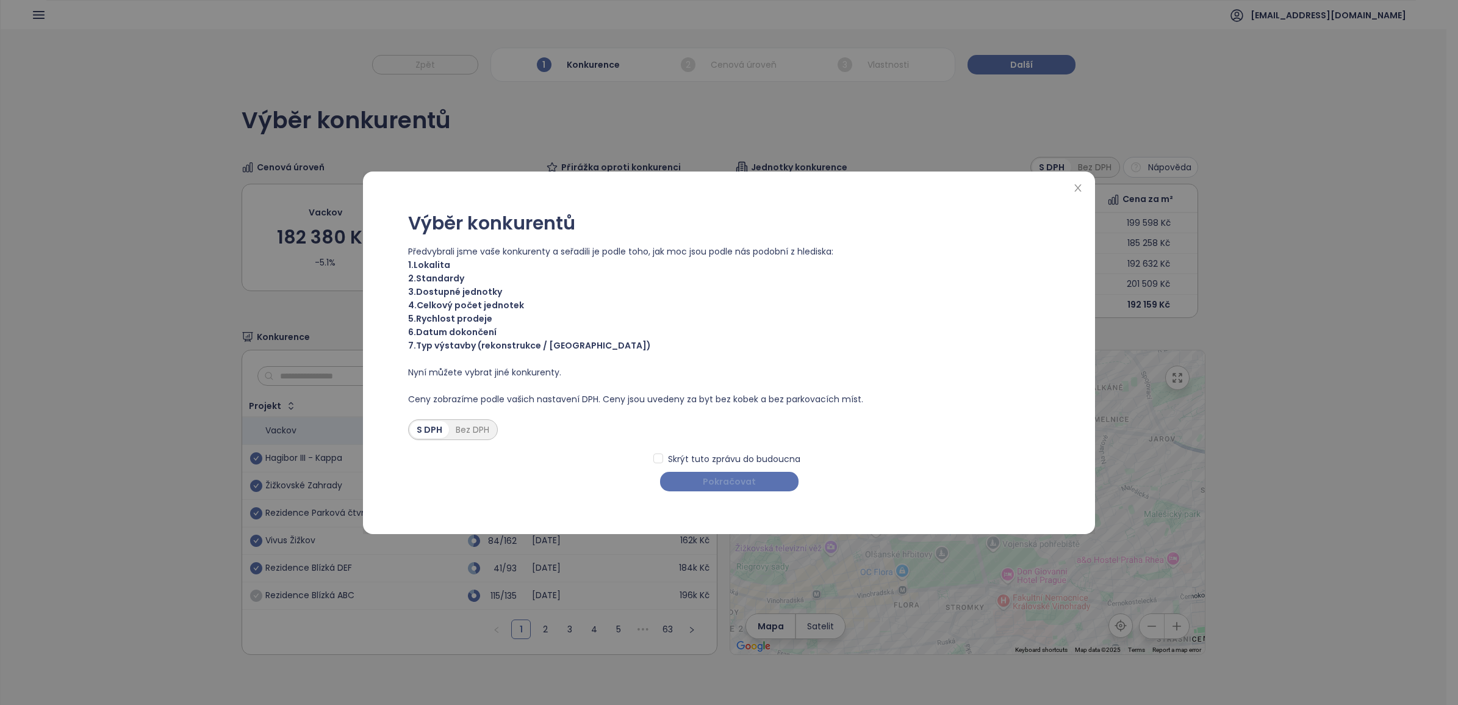
click at [697, 485] on button "Pokračovat" at bounding box center [729, 482] width 138 height 20
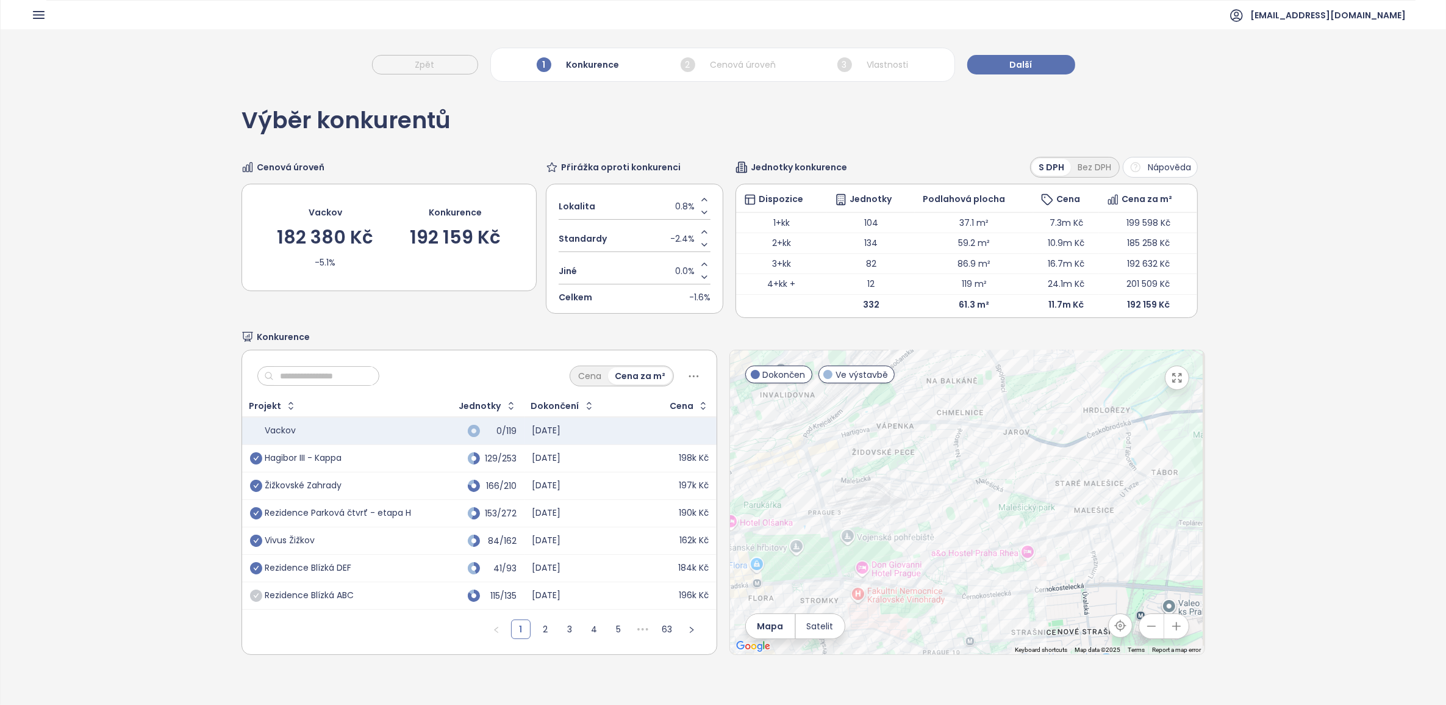
drag, startPoint x: 1069, startPoint y: 548, endPoint x: 972, endPoint y: 499, distance: 109.1
click at [969, 491] on div at bounding box center [967, 502] width 475 height 304
click at [253, 491] on icon "check-circle" at bounding box center [256, 540] width 12 height 12
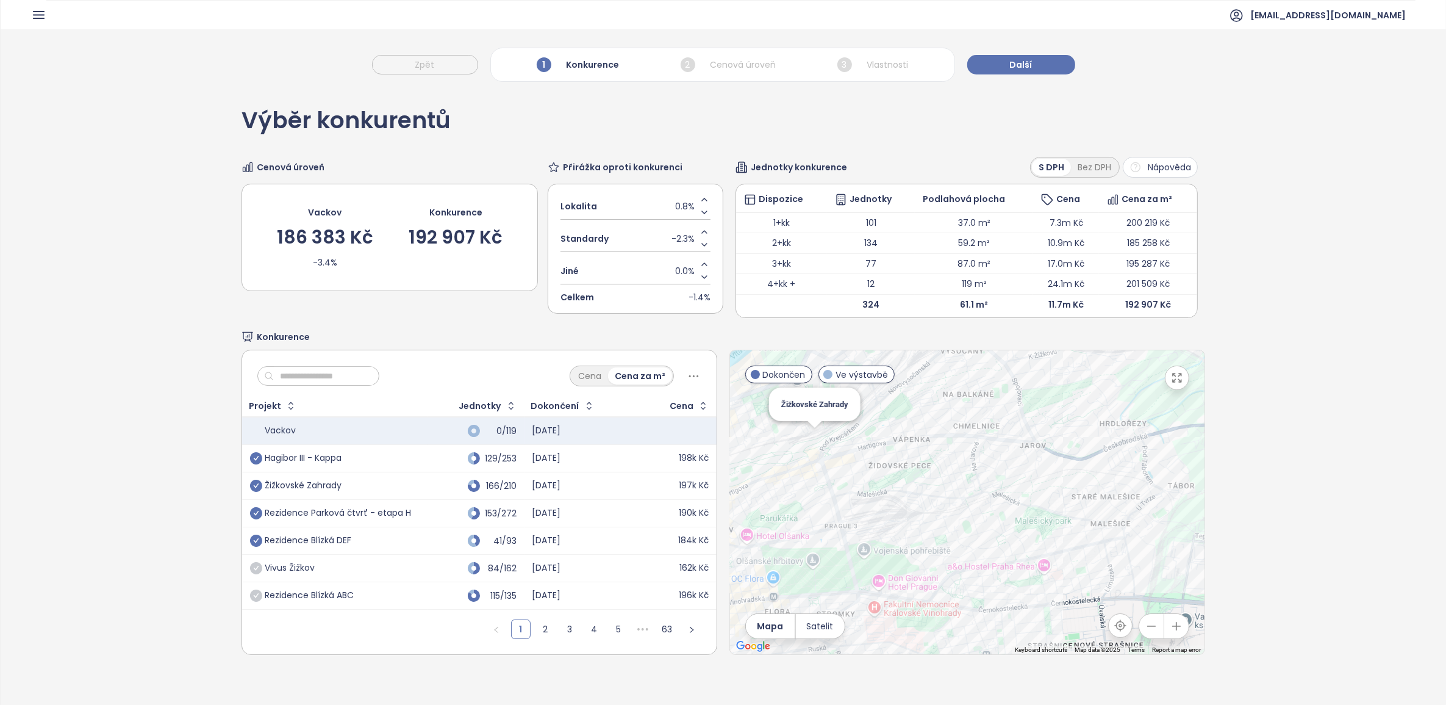
click at [811, 440] on div "Žižkovské Zahrady" at bounding box center [967, 502] width 475 height 304
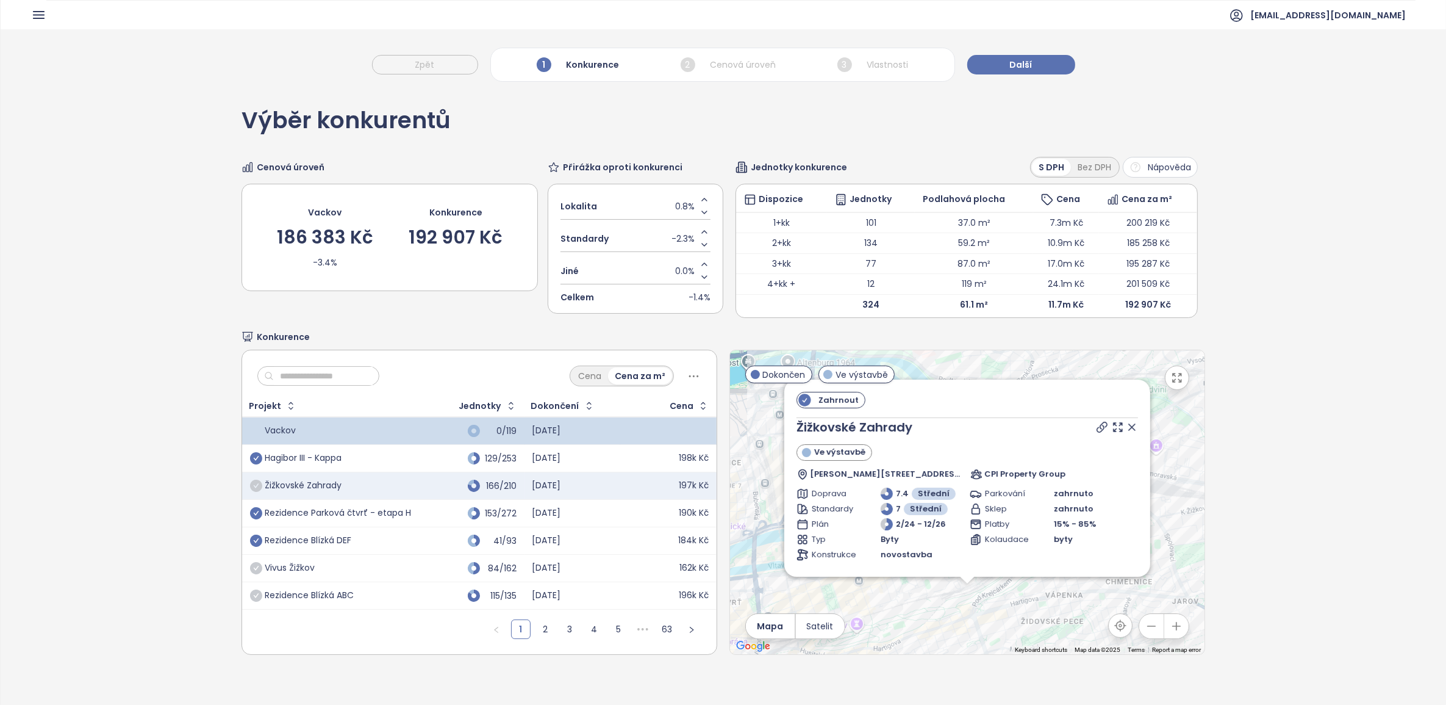
click at [253, 486] on icon "check-circle" at bounding box center [256, 486] width 12 height 12
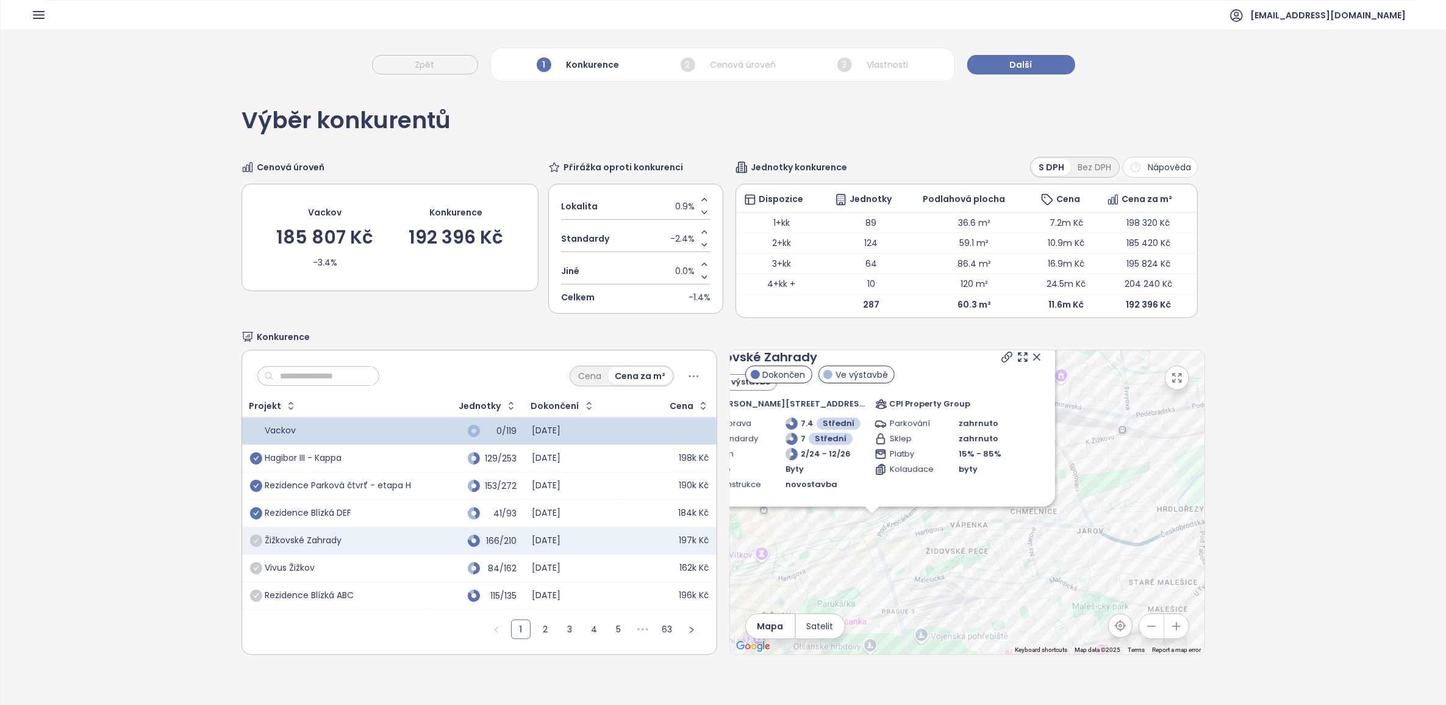
drag, startPoint x: 929, startPoint y: 625, endPoint x: 833, endPoint y: 545, distance: 125.6
click at [833, 491] on div "Zahrnout Žižkovské Zahrady Ve výstavbě [PERSON_NAME] 1686/112, 130 00 [GEOGRAPH…" at bounding box center [967, 502] width 475 height 304
click at [969, 488] on div "Zahrnout Žižkovské Zahrady Ve výstavbě [PERSON_NAME] 1686/112, 130 00 [GEOGRAPH…" at bounding box center [967, 502] width 475 height 304
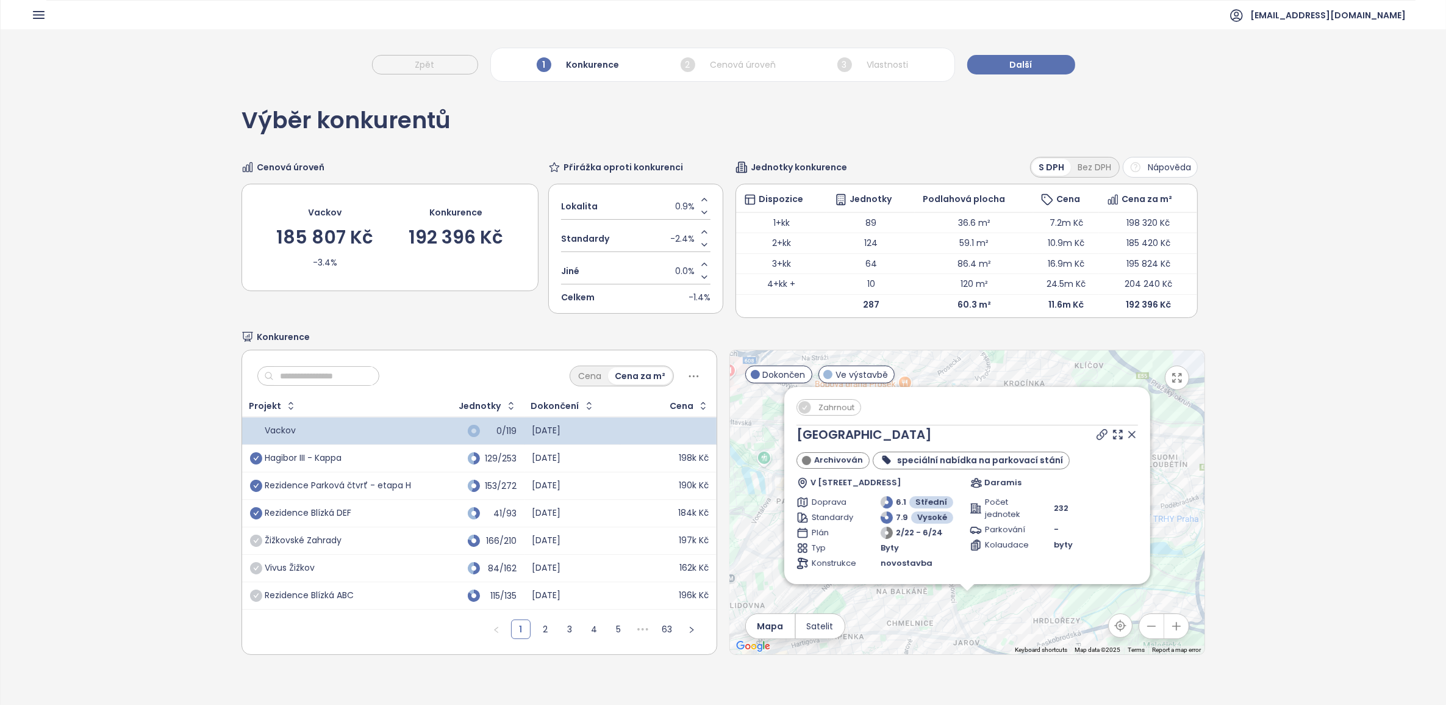
click at [969, 433] on icon at bounding box center [1132, 434] width 12 height 12
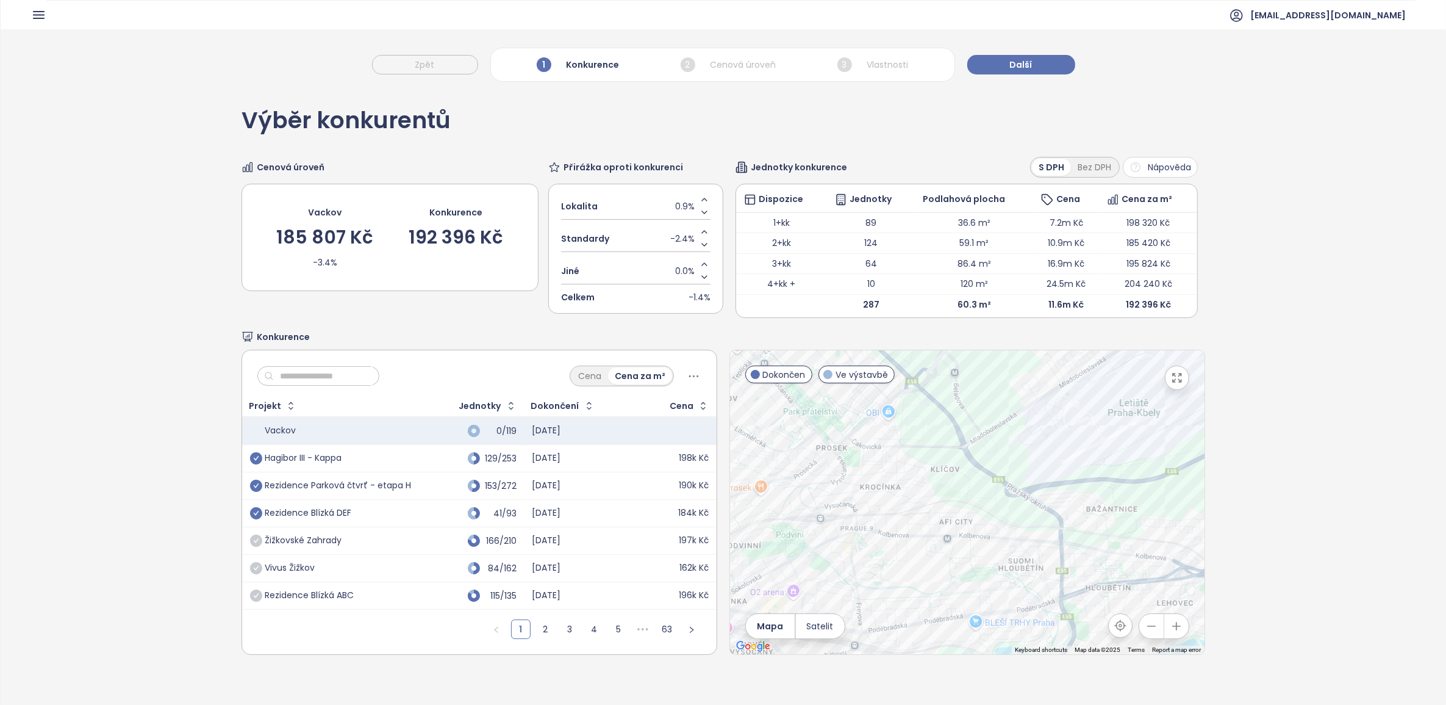
drag, startPoint x: 978, startPoint y: 567, endPoint x: 835, endPoint y: 665, distance: 173.4
click at [835, 491] on div "Výběr konkurentů Cenová úroveň Vackov 185 807 Kč -3.4% Konkurence 192 396 Kč Př…" at bounding box center [724, 382] width 964 height 588
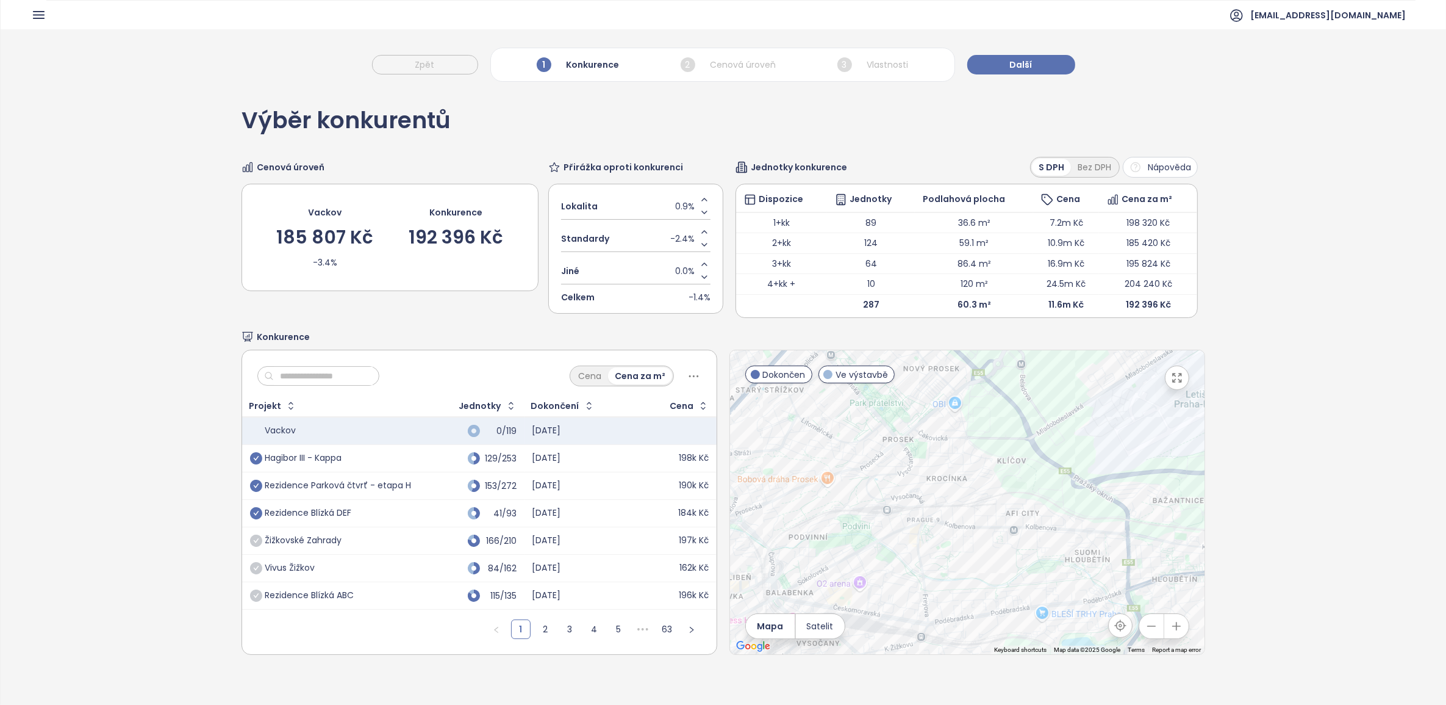
drag, startPoint x: 1055, startPoint y: 437, endPoint x: 1115, endPoint y: 432, distance: 60.0
click at [969, 432] on div at bounding box center [967, 502] width 475 height 304
click at [539, 491] on link "2" at bounding box center [545, 629] width 18 height 18
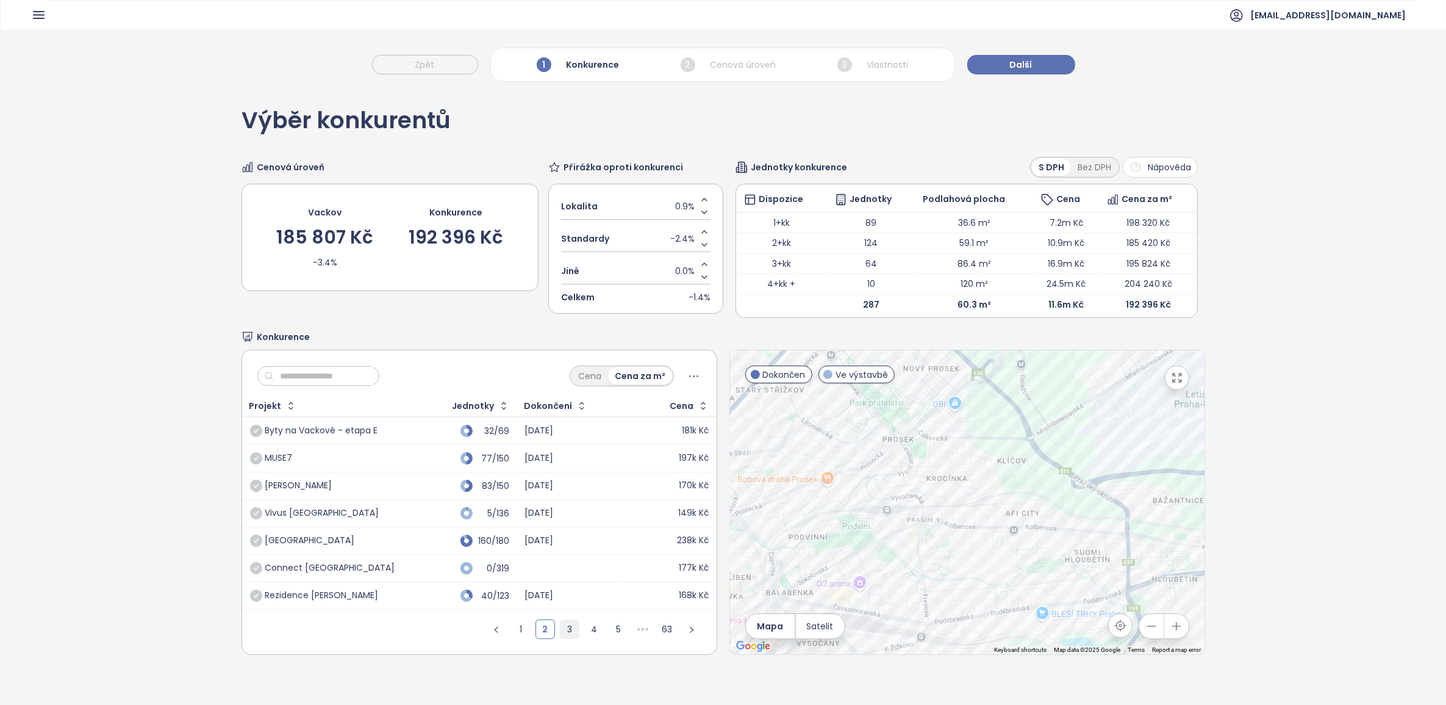
click at [561, 491] on link "3" at bounding box center [570, 629] width 18 height 18
click at [585, 491] on link "4" at bounding box center [594, 629] width 18 height 18
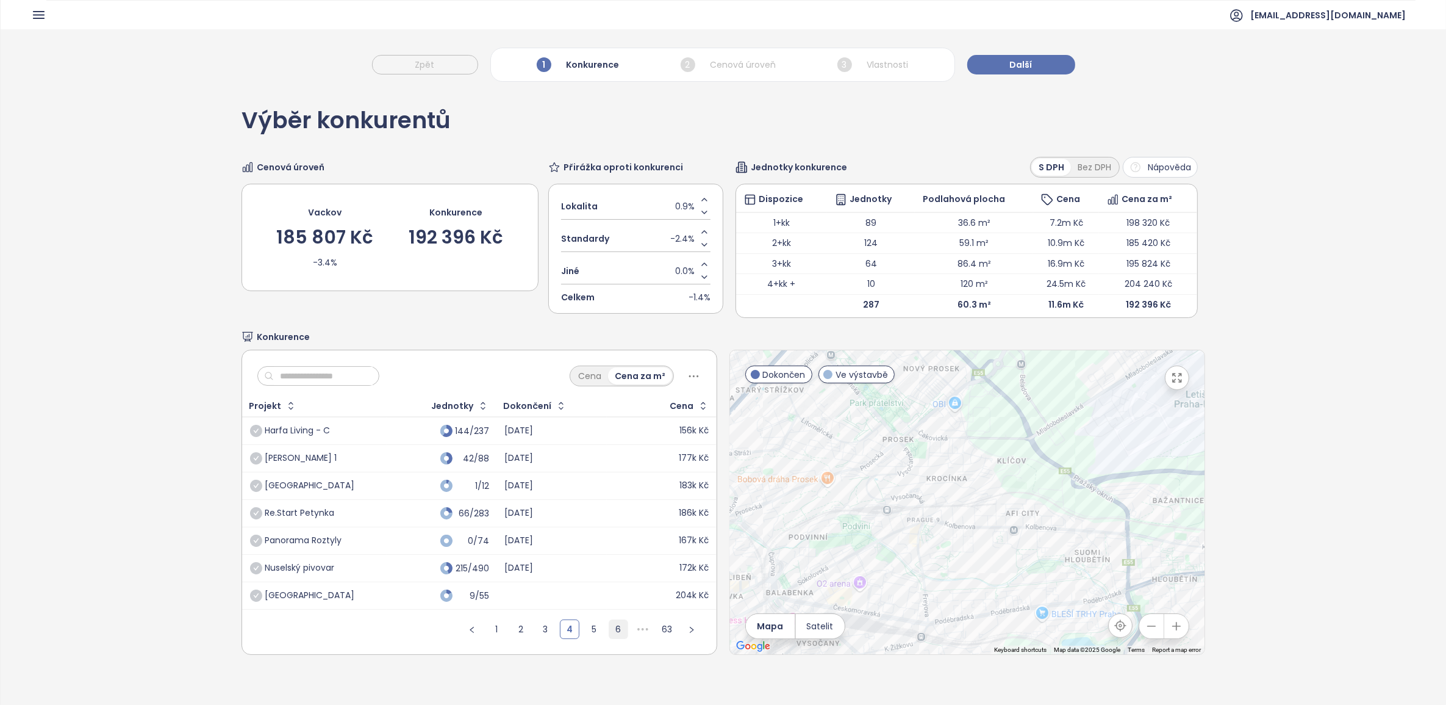
click at [613, 491] on link "6" at bounding box center [618, 629] width 18 height 18
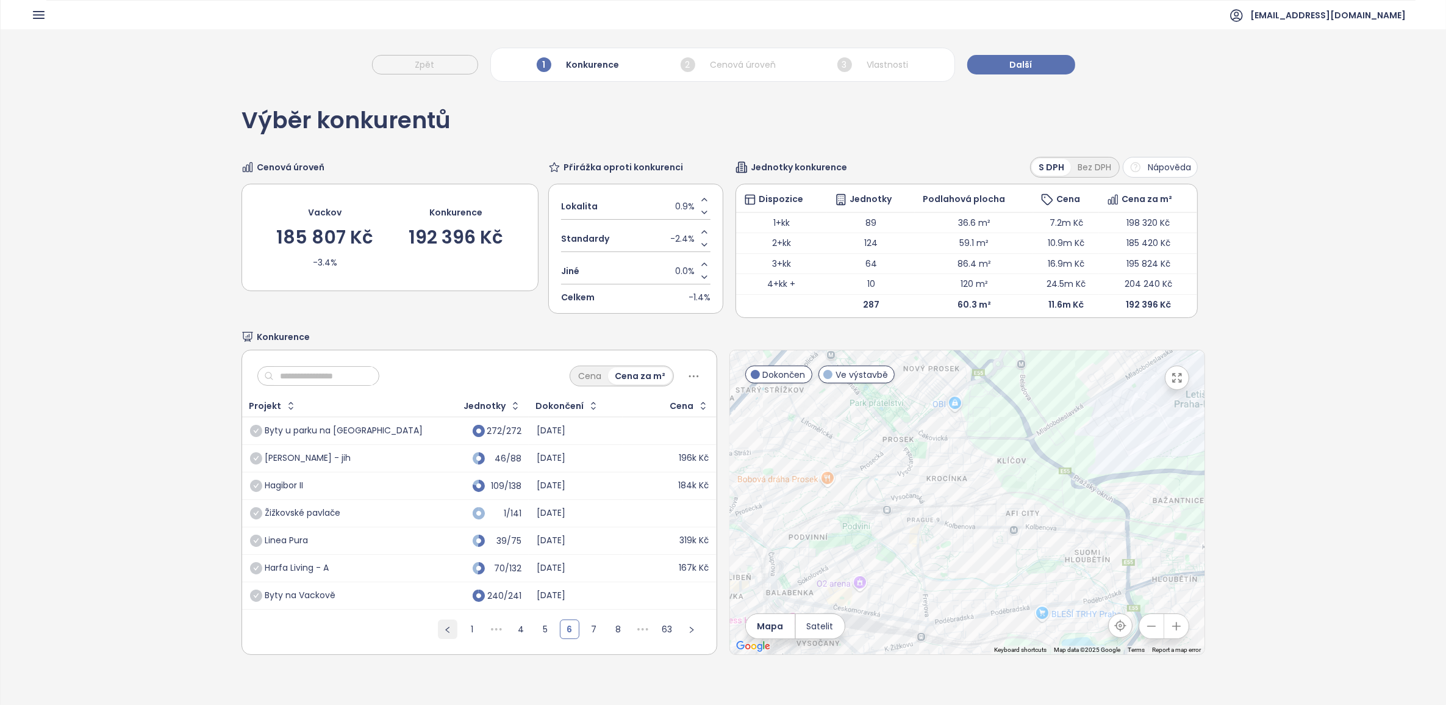
click at [444, 491] on icon "left" at bounding box center [447, 629] width 7 height 7
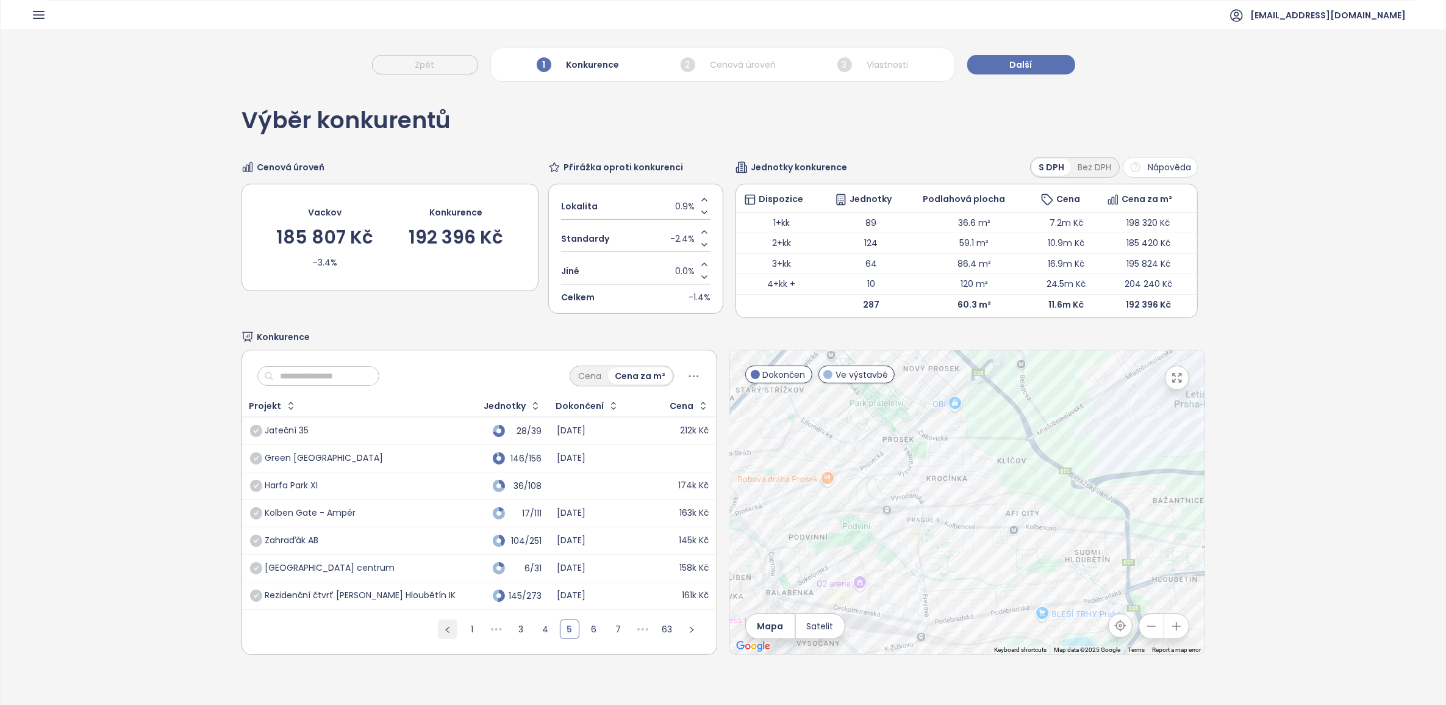
click at [444, 491] on icon "left" at bounding box center [447, 629] width 7 height 7
click at [444, 491] on ul "1 ••• 3 4 5 6 7 ••• 63" at bounding box center [570, 633] width 294 height 41
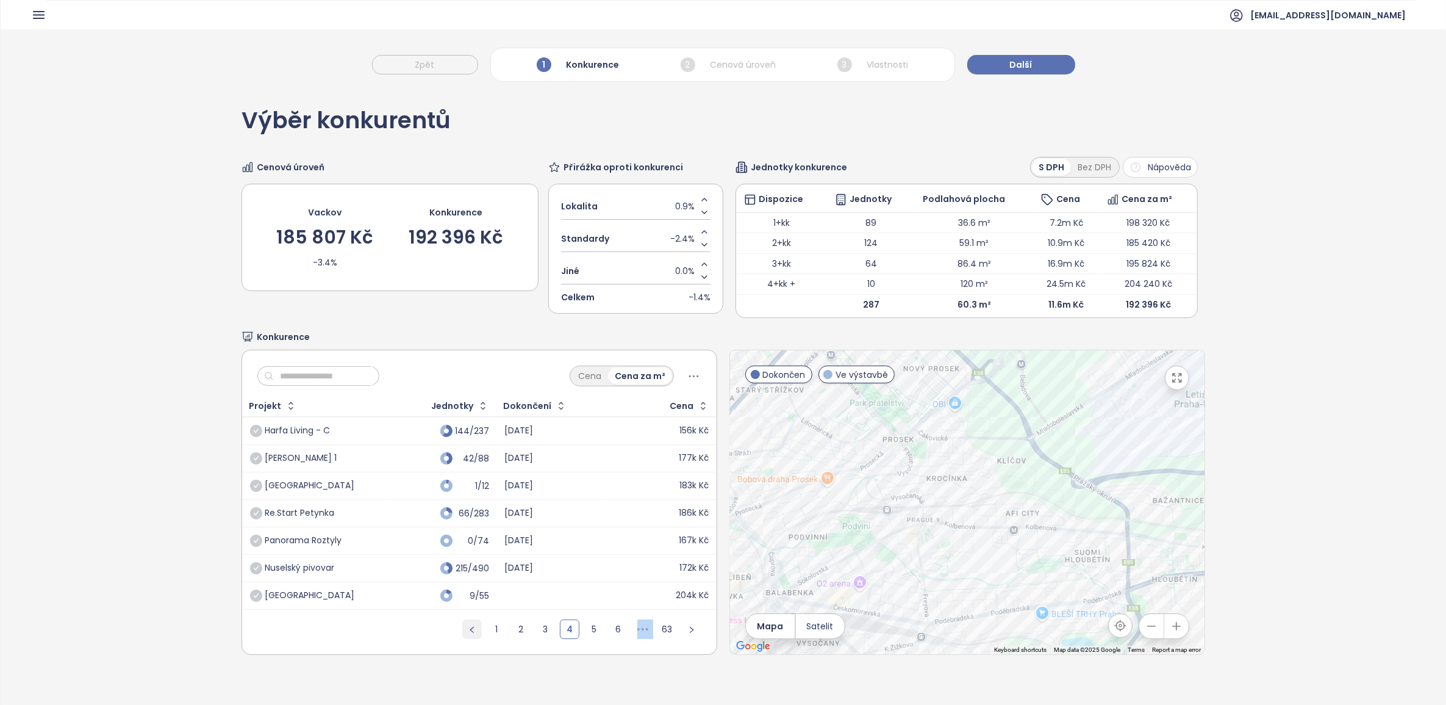
click at [447, 491] on ul "1 2 3 4 5 6 ••• 63" at bounding box center [582, 633] width 270 height 41
click at [492, 491] on link "1" at bounding box center [496, 629] width 18 height 18
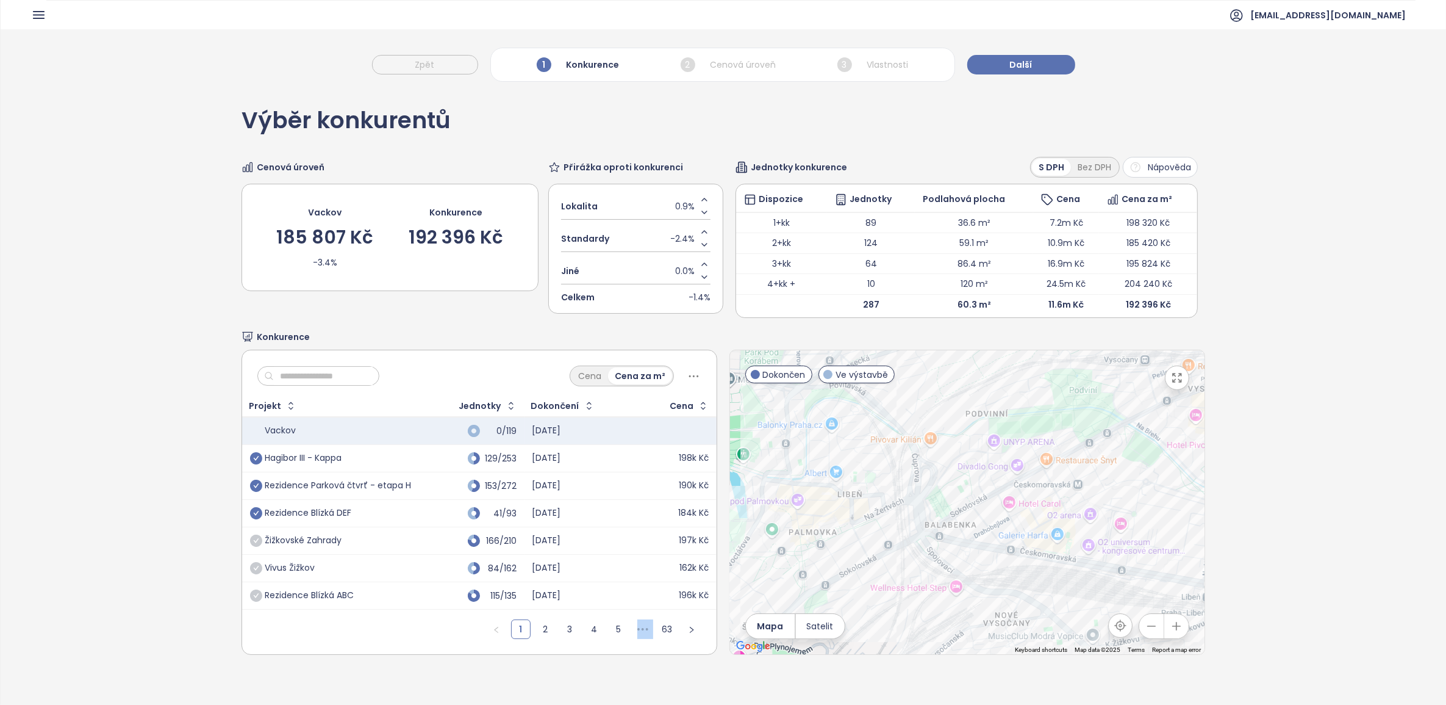
drag, startPoint x: 895, startPoint y: 581, endPoint x: 1137, endPoint y: 459, distance: 270.9
click at [969, 459] on div at bounding box center [967, 502] width 475 height 304
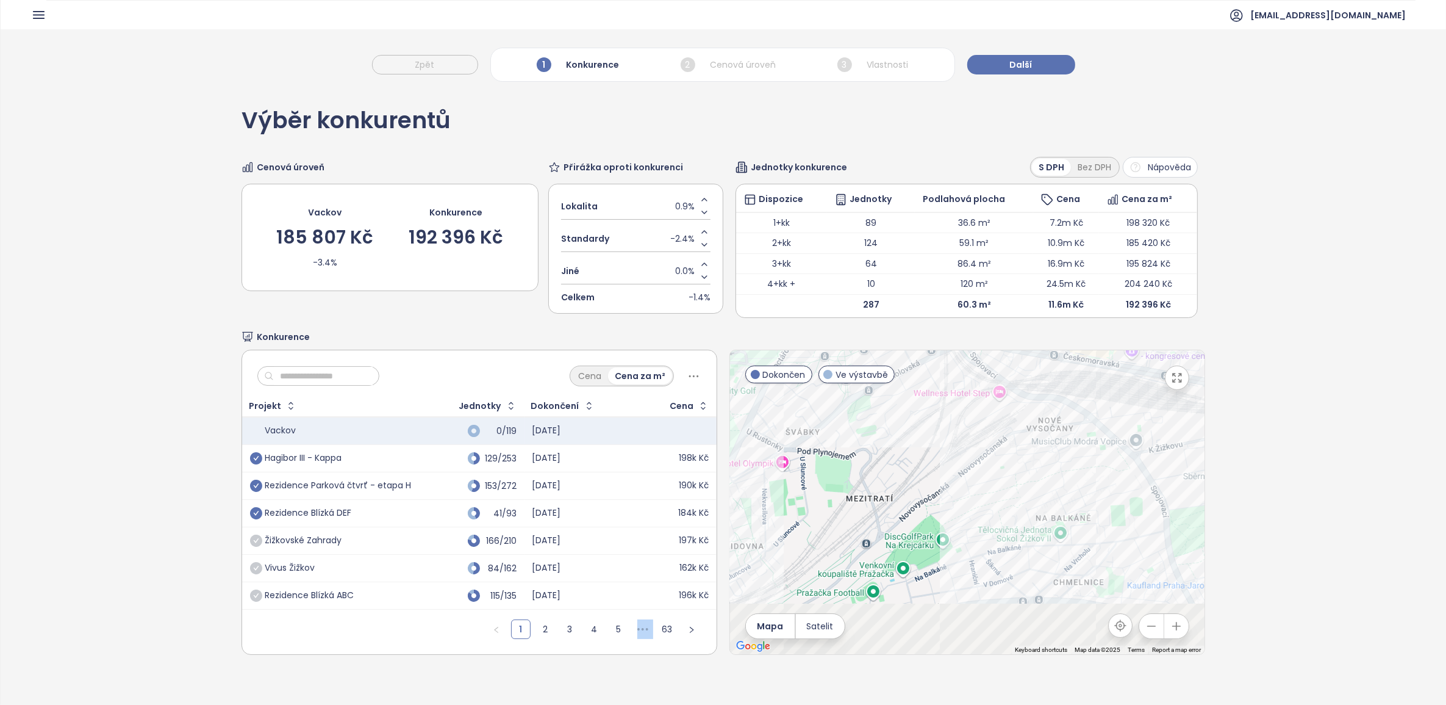
drag, startPoint x: 963, startPoint y: 608, endPoint x: 1002, endPoint y: 403, distance: 208.1
click at [969, 403] on div at bounding box center [967, 502] width 475 height 304
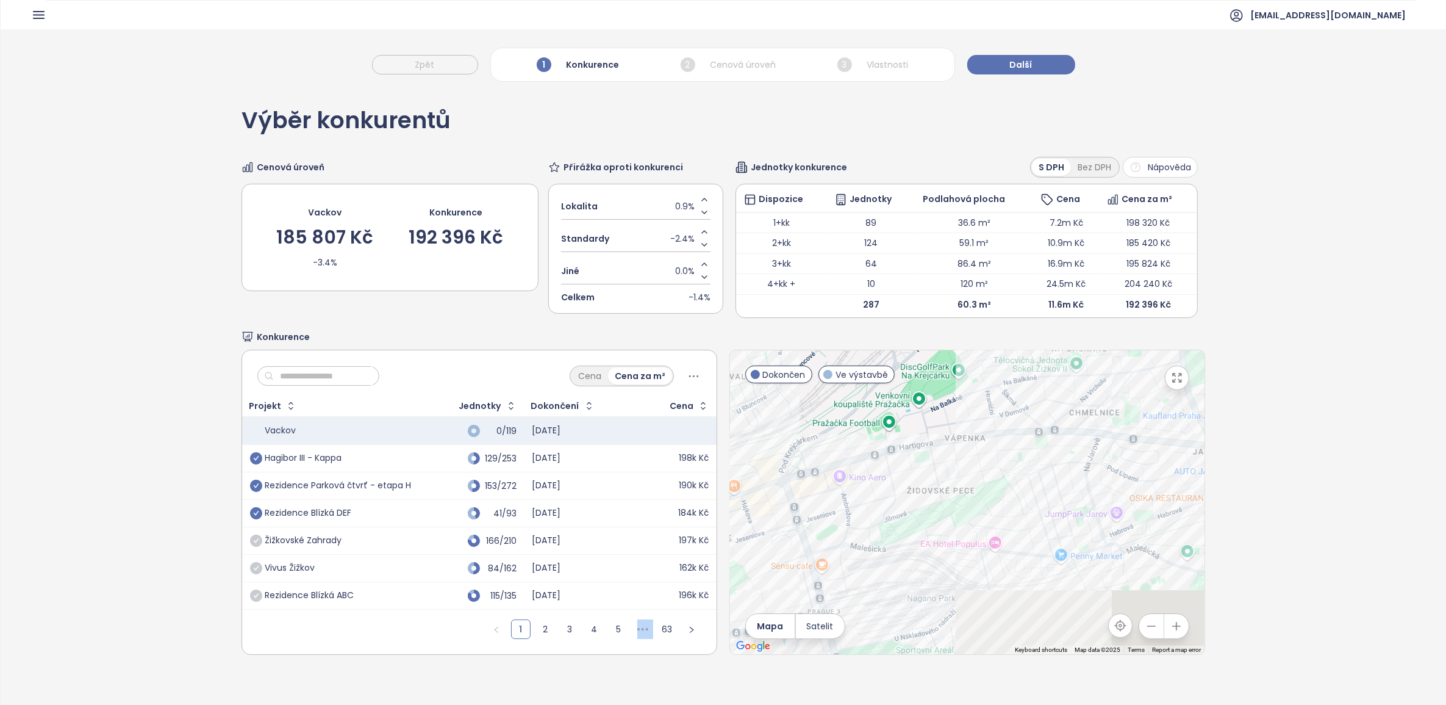
drag, startPoint x: 1002, startPoint y: 544, endPoint x: 1013, endPoint y: 370, distance: 174.3
click at [969, 370] on div at bounding box center [967, 502] width 475 height 304
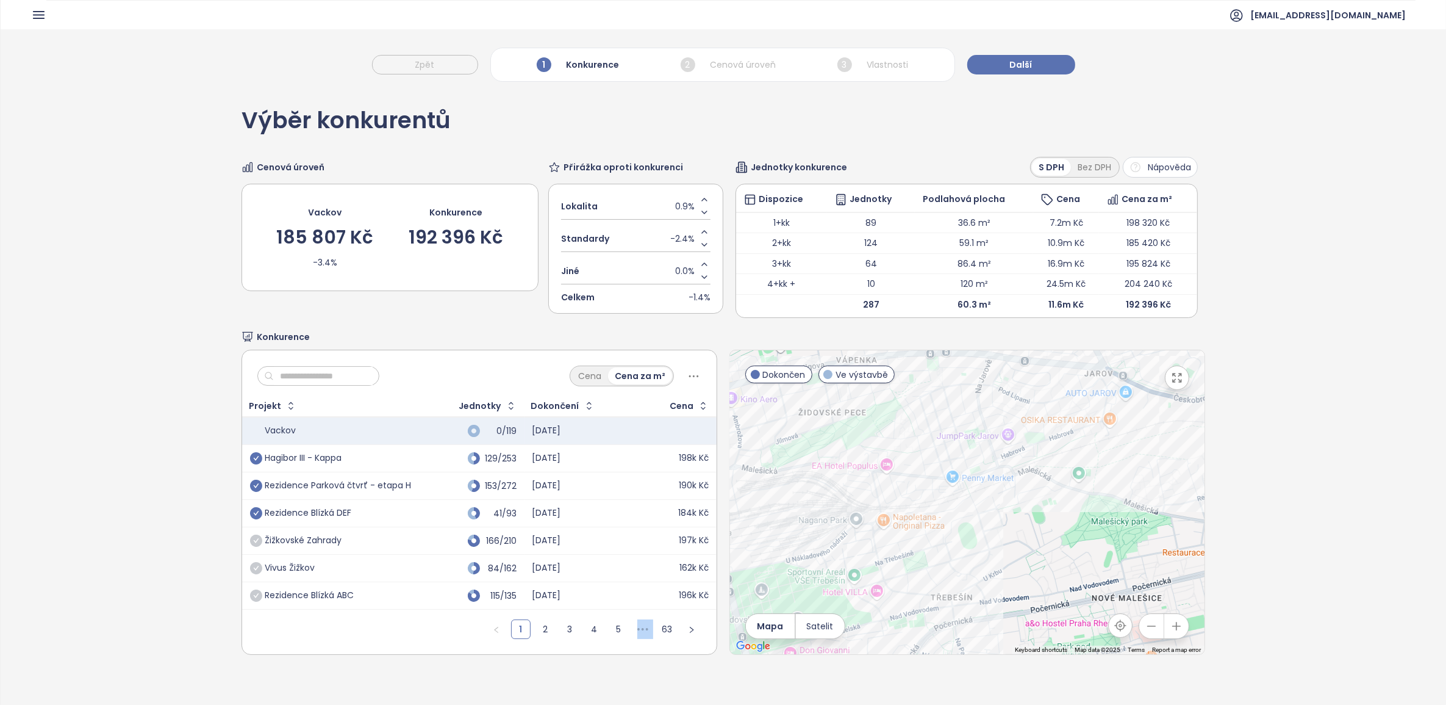
drag, startPoint x: 874, startPoint y: 584, endPoint x: 767, endPoint y: 504, distance: 134.2
click at [767, 491] on div at bounding box center [967, 502] width 475 height 304
click at [848, 444] on div "Byty na Vackově - etapa E" at bounding box center [967, 502] width 475 height 304
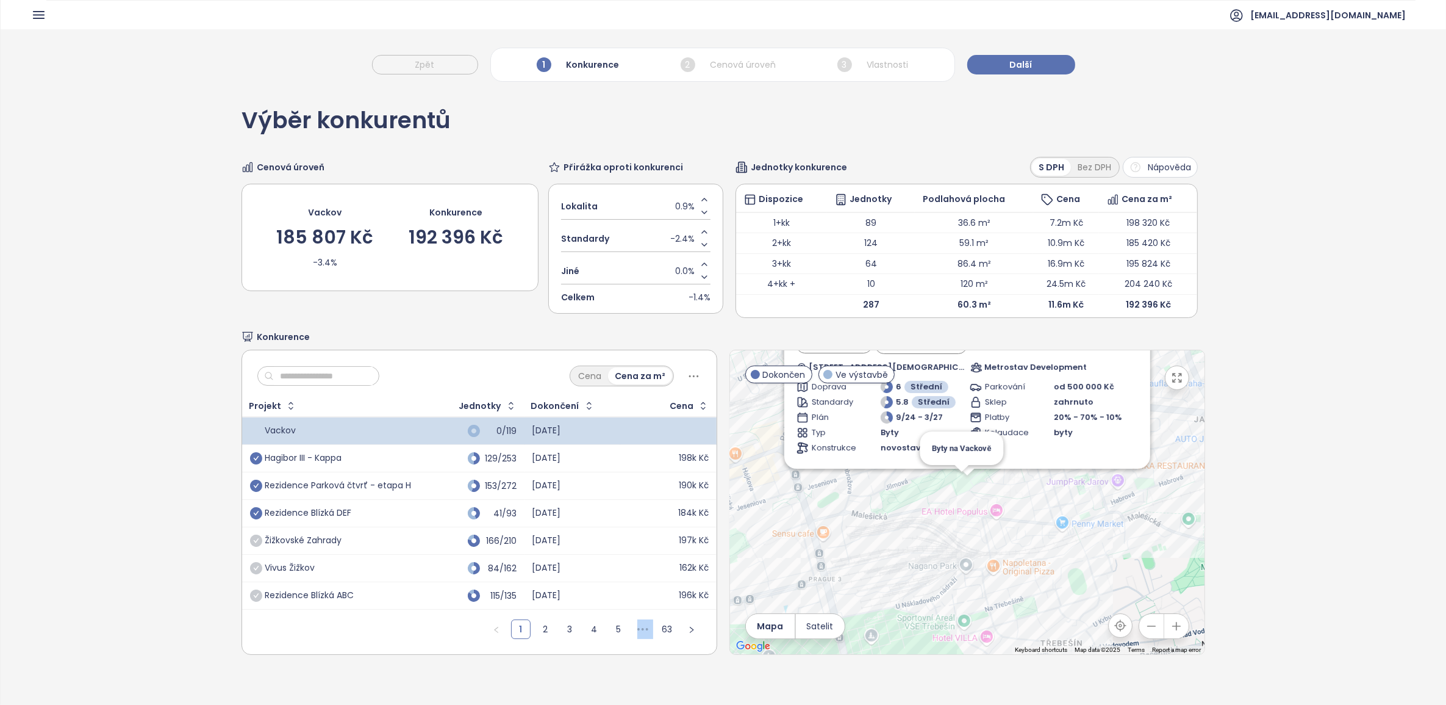
click at [949, 477] on div "Zahrnout Byty na Vackově - etapa E Ve výstavbě sklep zdarma 45a, [DEMOGRAPHIC_D…" at bounding box center [967, 502] width 475 height 304
click at [772, 373] on span "Dokončen" at bounding box center [784, 374] width 43 height 13
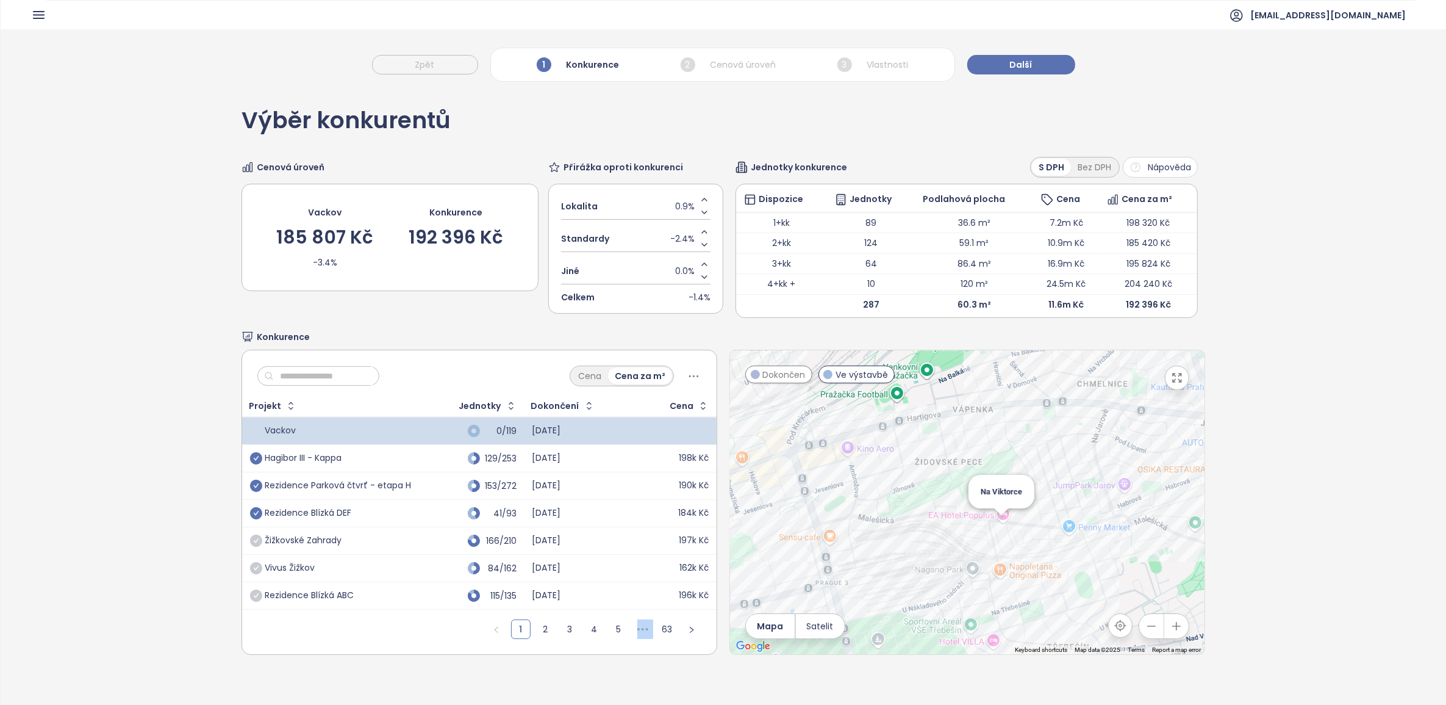
click at [969, 491] on div "Na Viktorce" at bounding box center [967, 502] width 475 height 304
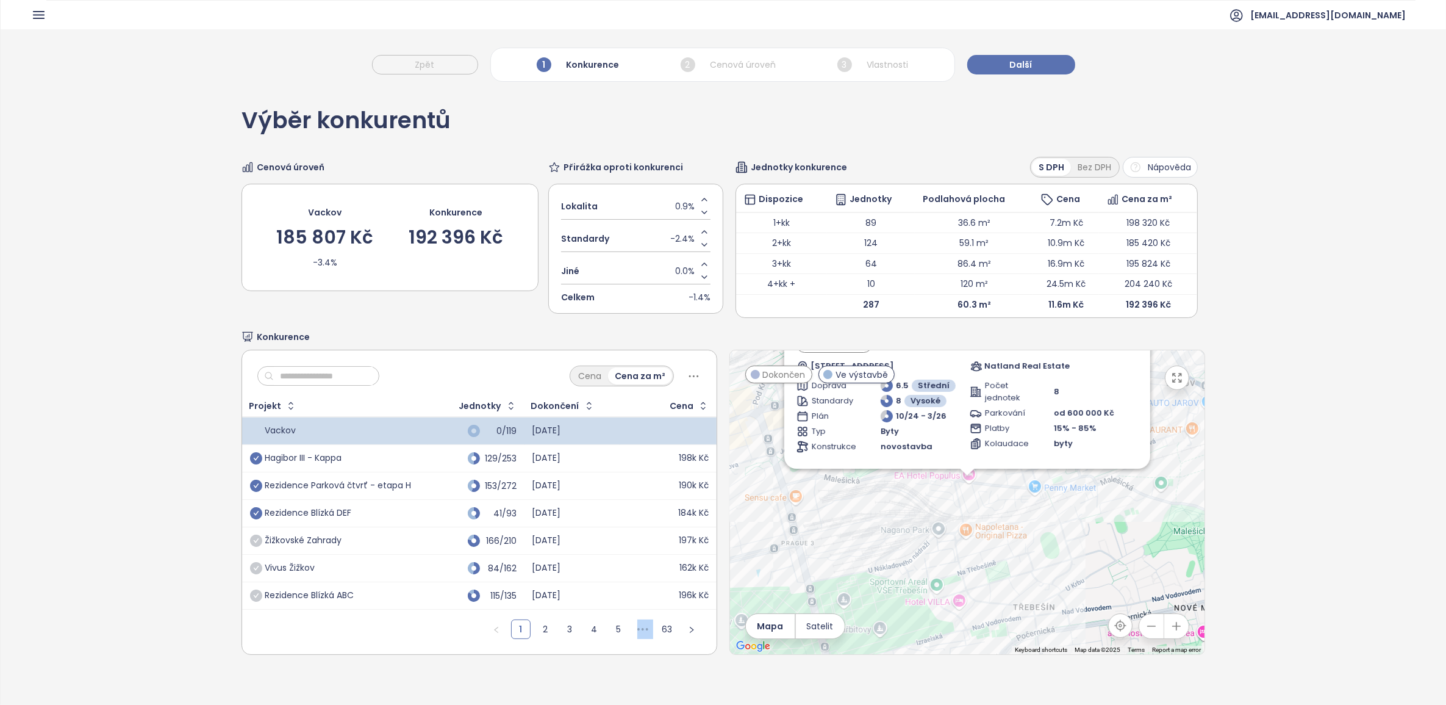
click at [969, 491] on icon "button" at bounding box center [1152, 626] width 12 height 12
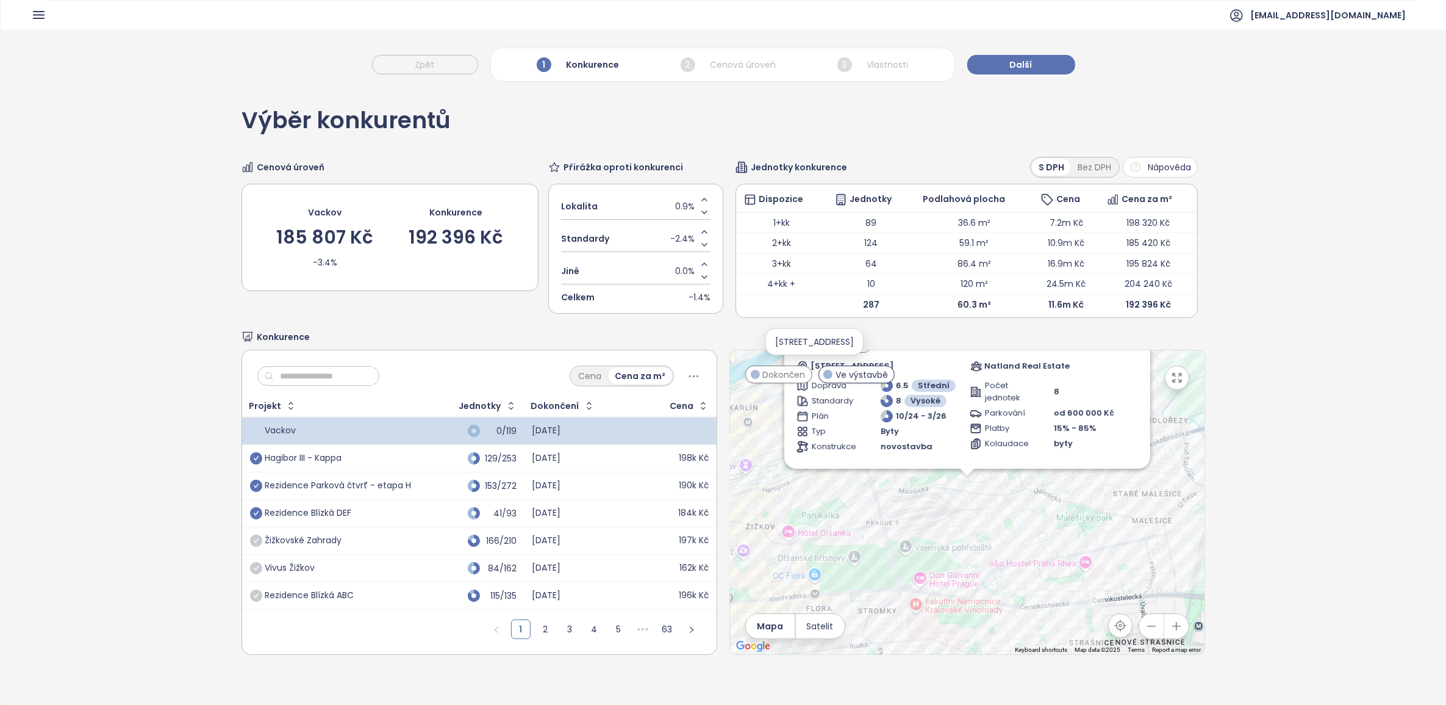
click at [894, 371] on span "[STREET_ADDRESS]" at bounding box center [853, 366] width 84 height 12
click at [957, 491] on div "Zahrnout Na Viktorce Ve výstavbě U Staré [STREET_ADDRESS] Natland Real Estate D…" at bounding box center [967, 502] width 475 height 304
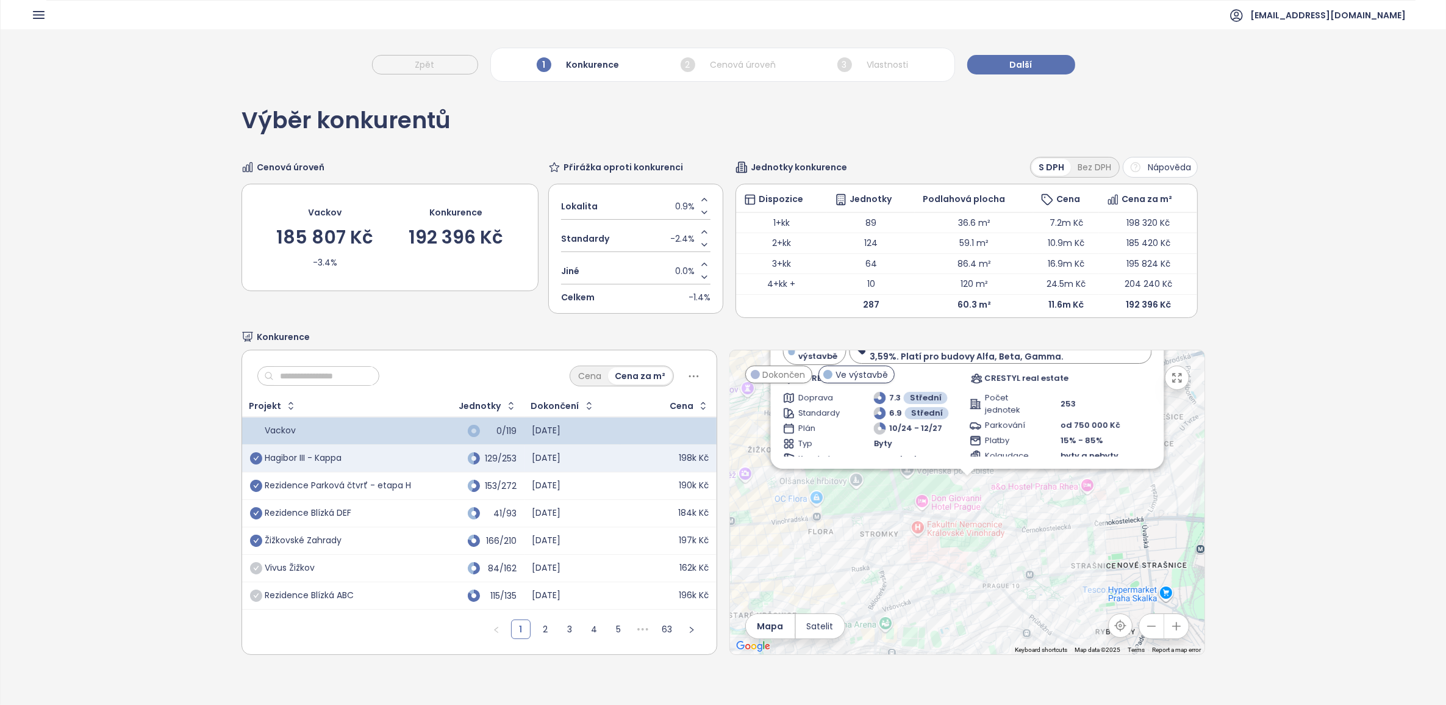
click at [255, 491] on icon "check-circle" at bounding box center [256, 540] width 12 height 12
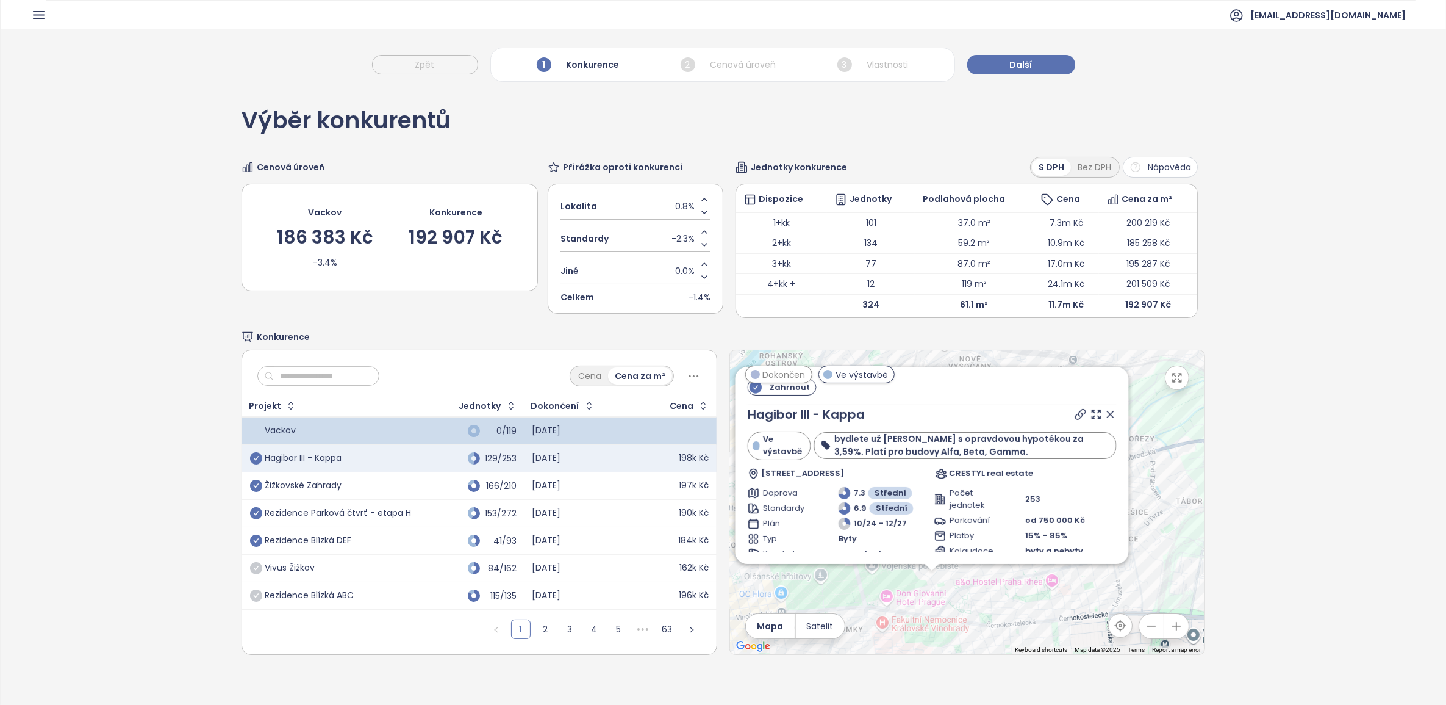
click at [969, 412] on icon at bounding box center [1111, 414] width 12 height 12
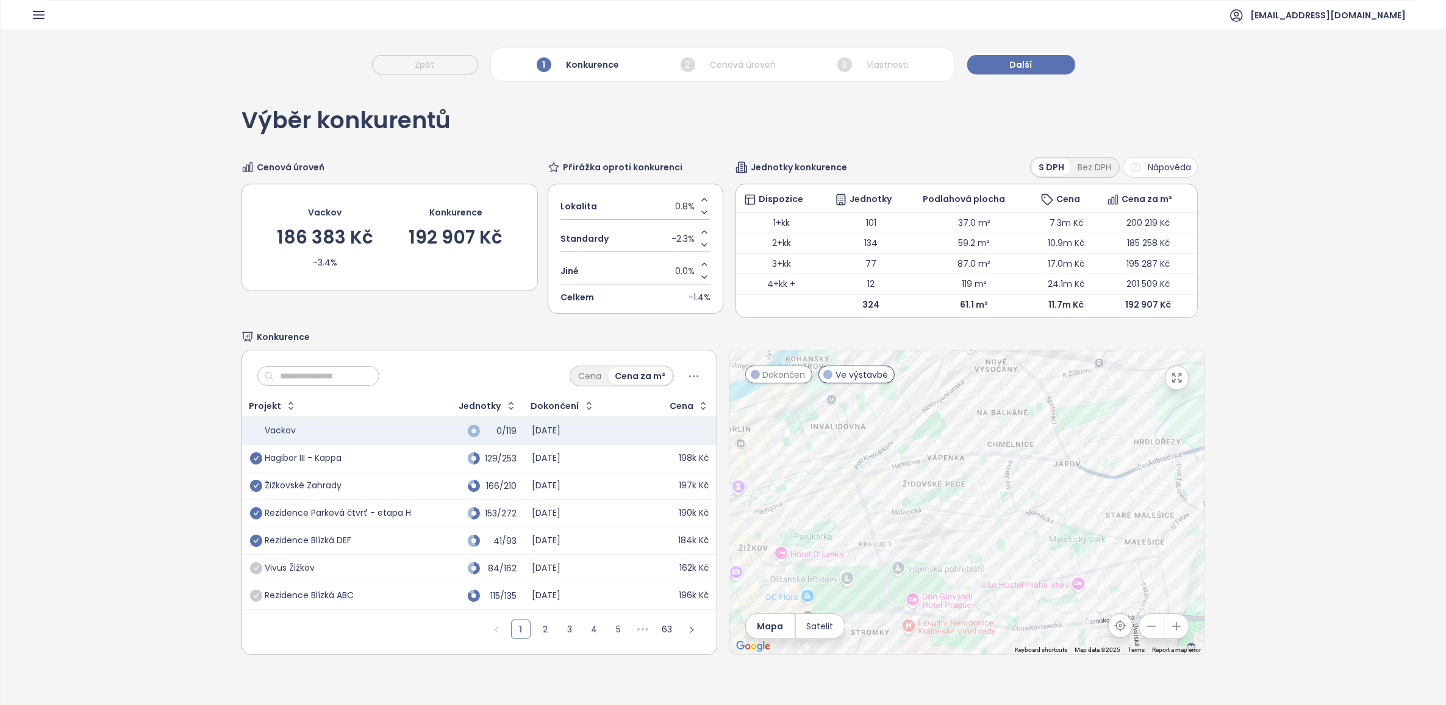
click at [969, 401] on div "Výběr konkurentů Cenová úroveň Vackov 186 383 Kč -3.4% Konkurence 192 907 Kč Př…" at bounding box center [724, 425] width 1446 height 674
click at [969, 66] on span "Další" at bounding box center [1021, 64] width 23 height 13
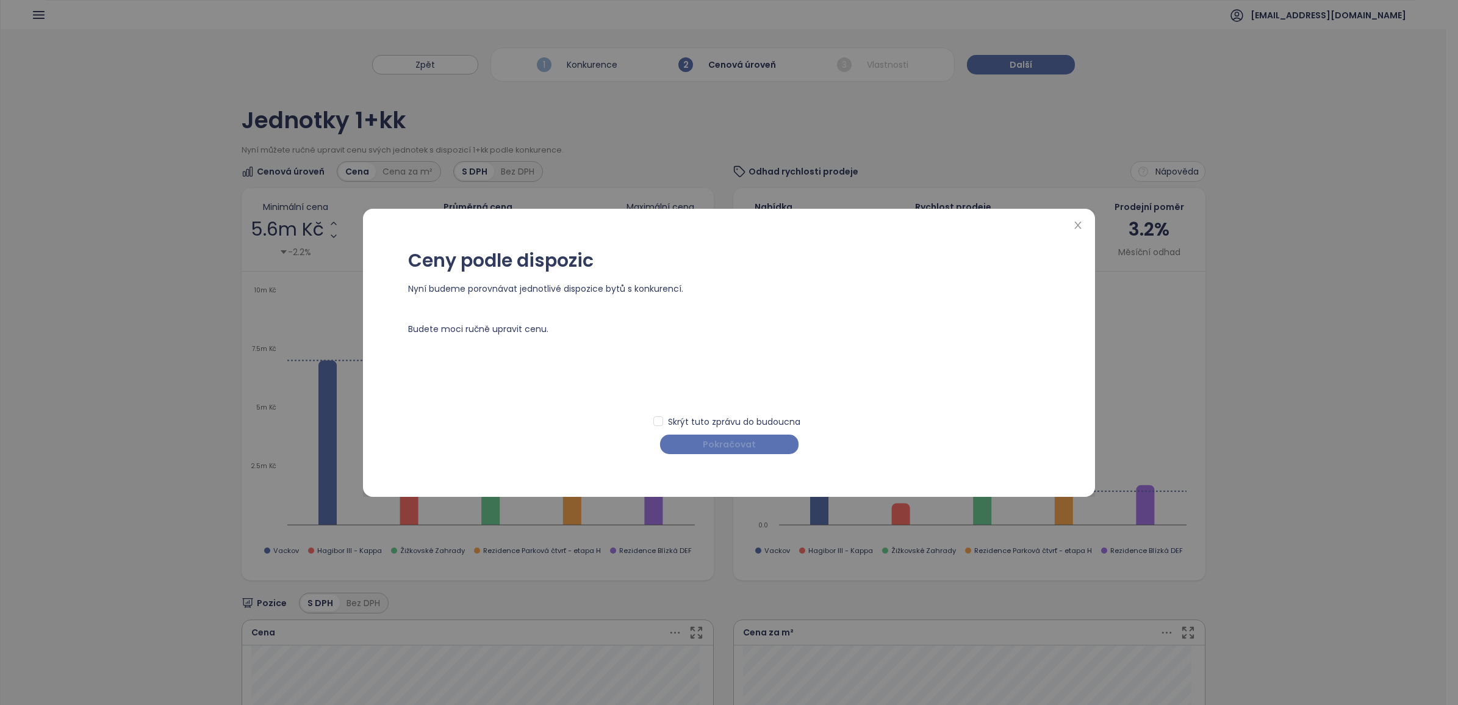
click at [742, 445] on span "Pokračovat" at bounding box center [729, 443] width 53 height 13
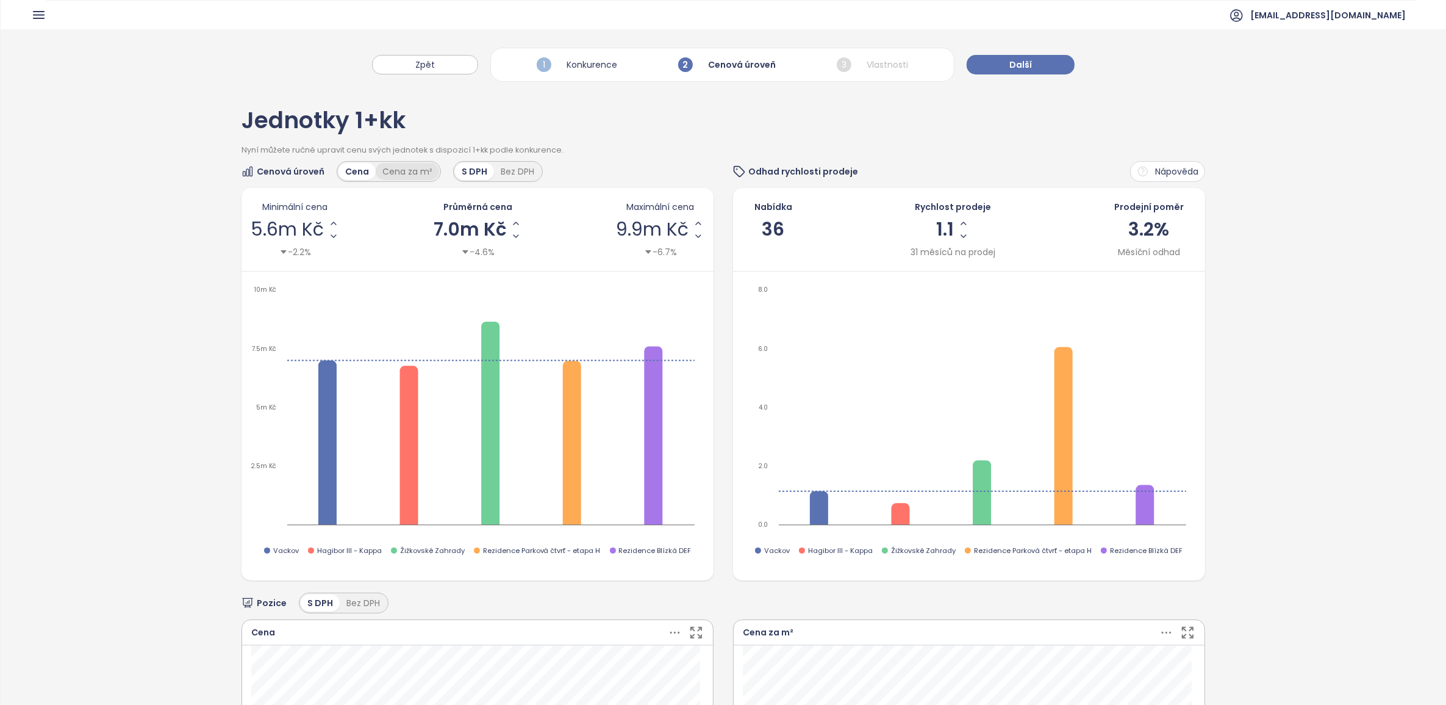
click at [409, 171] on div "Cena za m²" at bounding box center [407, 171] width 63 height 17
click at [969, 348] on div "Jednotky 1+kk Nyní můžete ručně upravit cenu svých jednotek s dispozicí 1+kk po…" at bounding box center [724, 614] width 1446 height 1053
click at [969, 62] on span "Další" at bounding box center [1021, 64] width 23 height 13
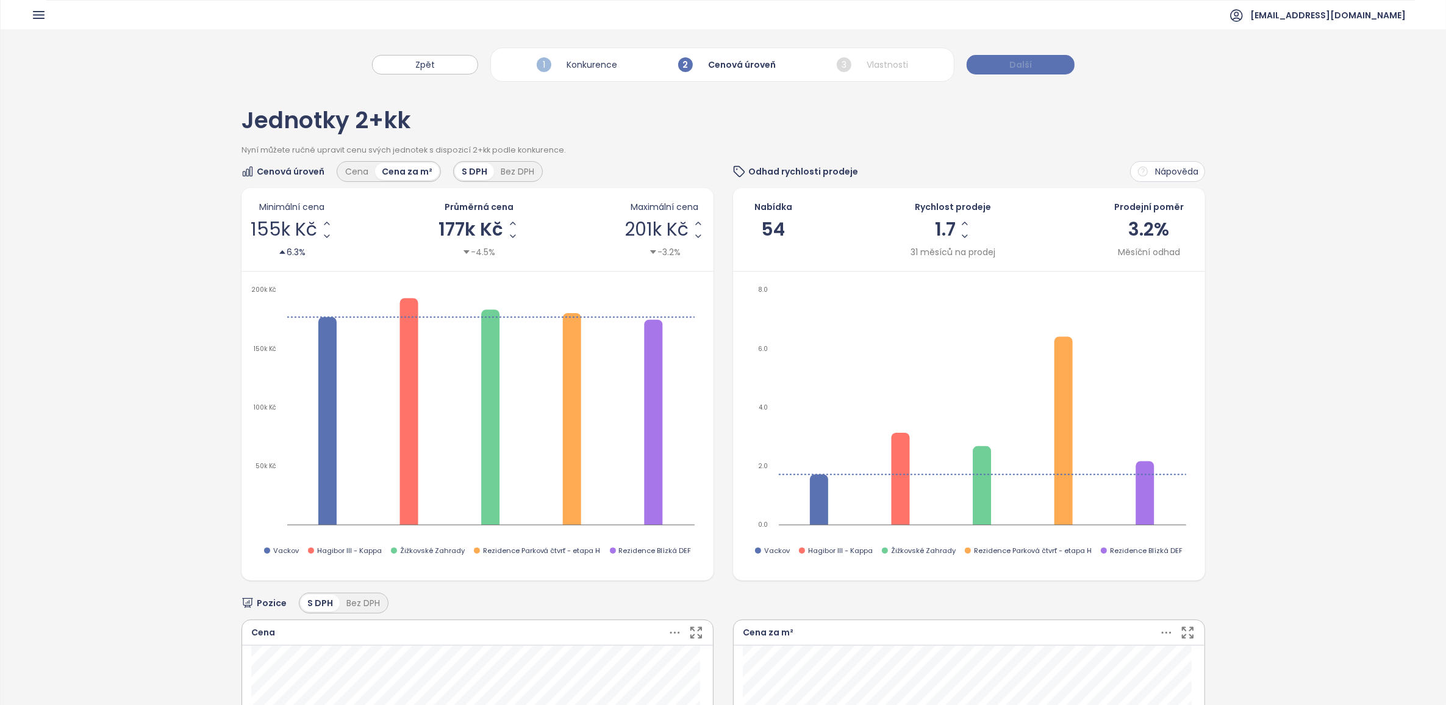
click at [969, 62] on span "Další" at bounding box center [1021, 64] width 23 height 13
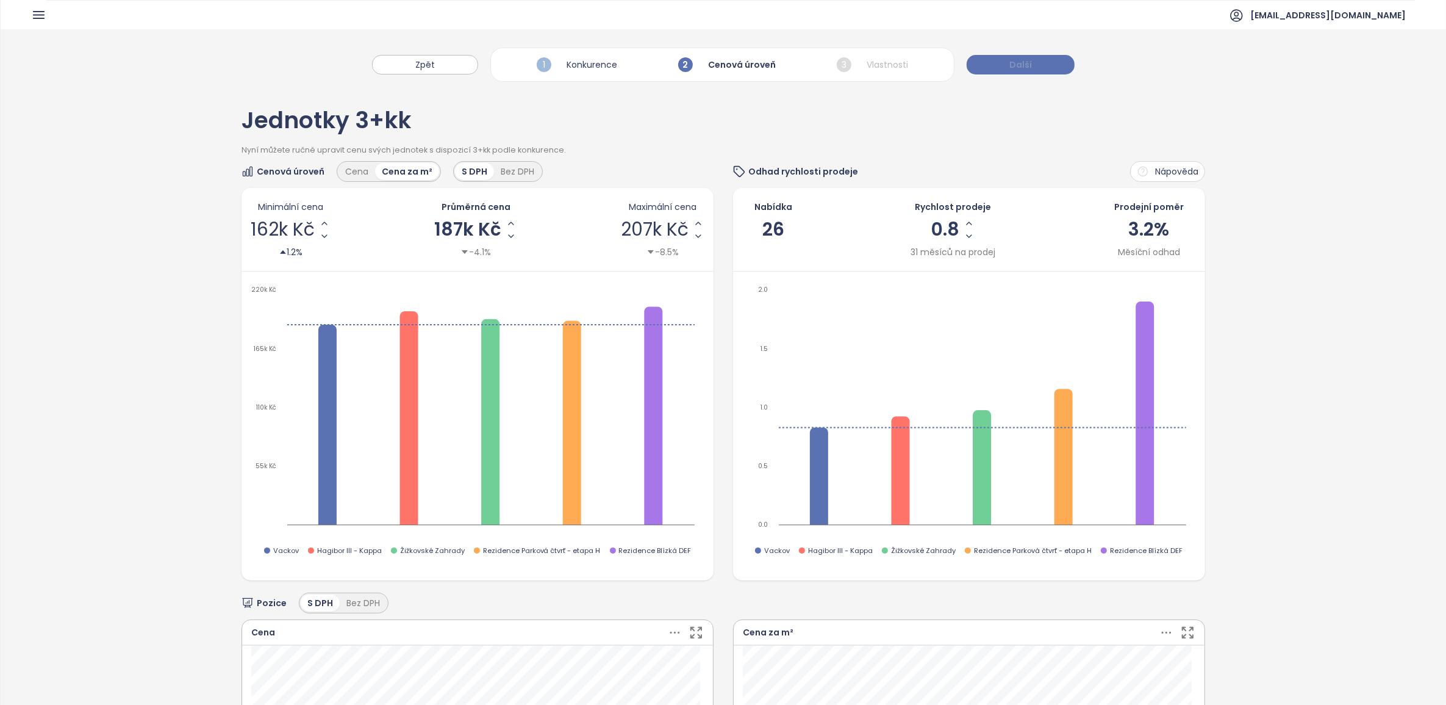
click at [969, 62] on span "Další" at bounding box center [1021, 64] width 23 height 13
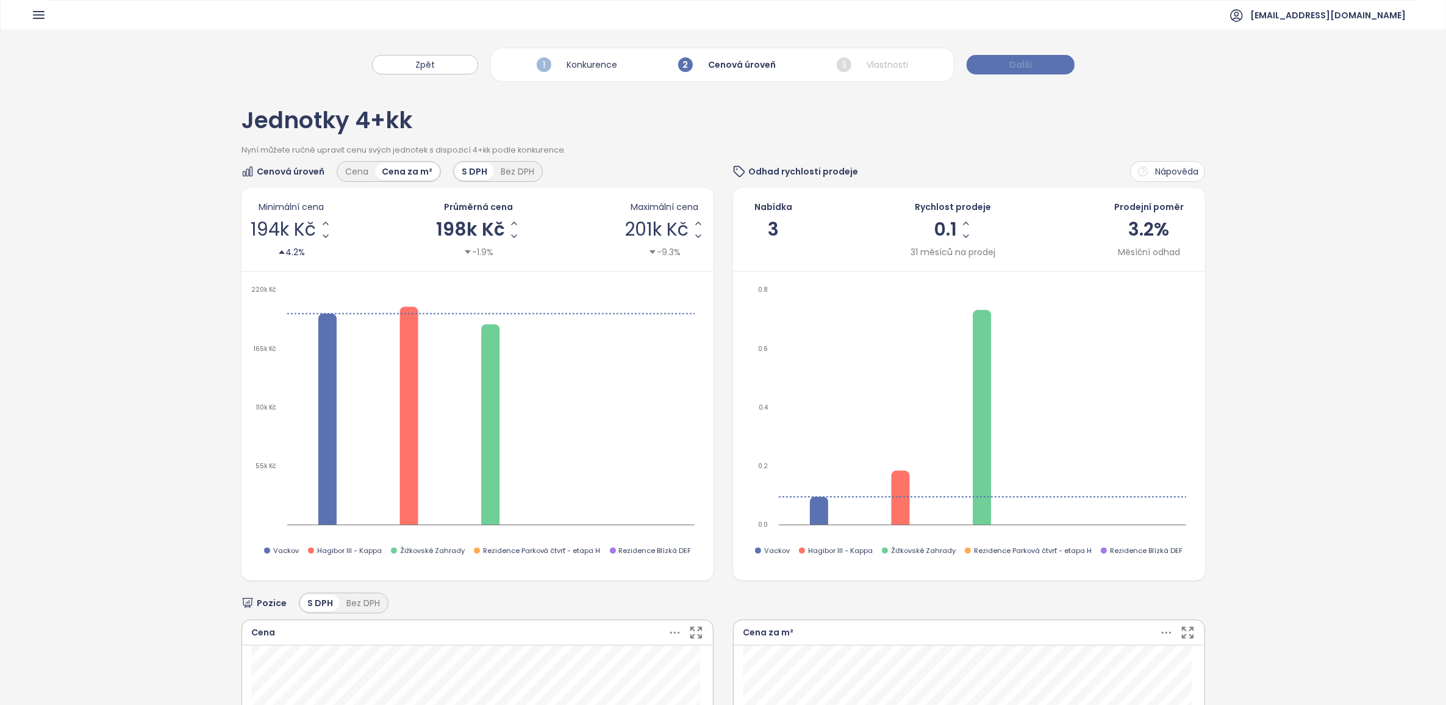
click at [969, 62] on span "Další" at bounding box center [1021, 64] width 23 height 13
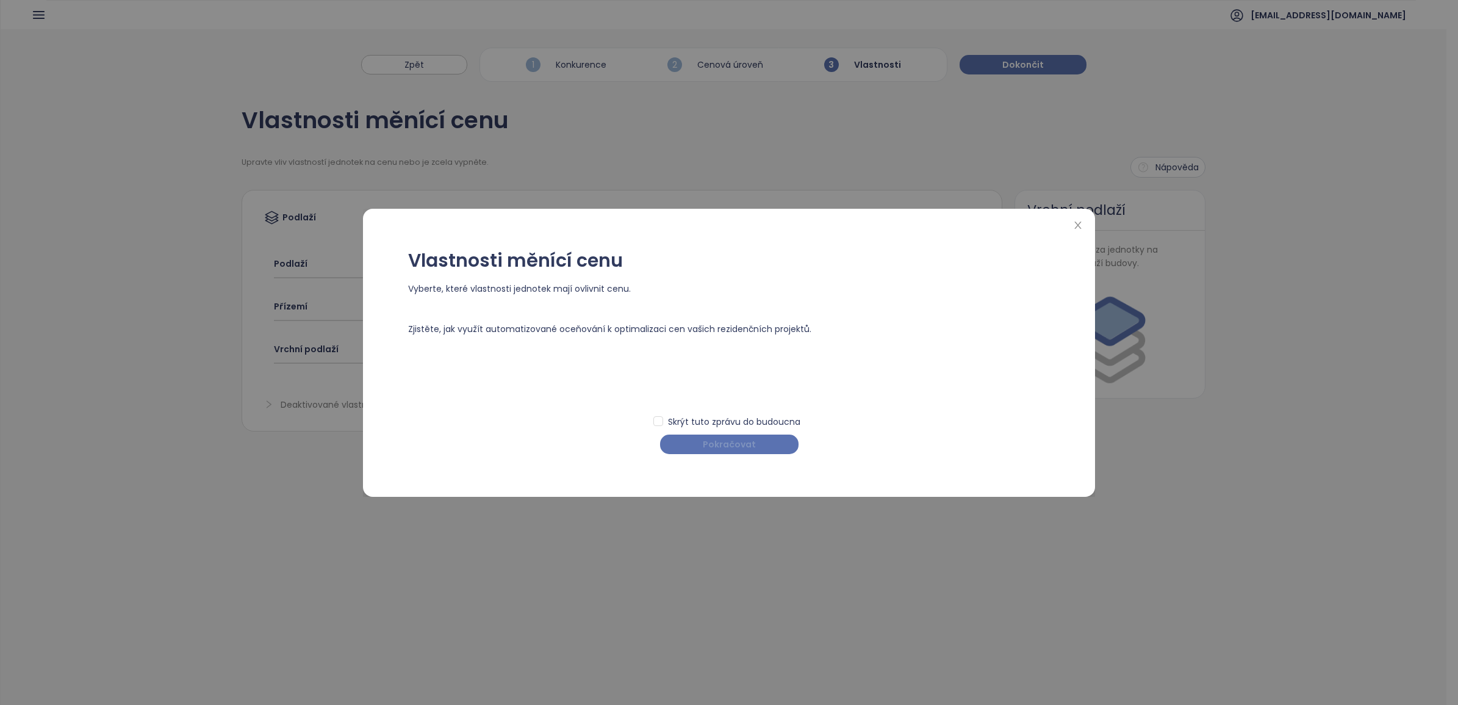
click at [718, 447] on span "Pokračovat" at bounding box center [729, 443] width 53 height 13
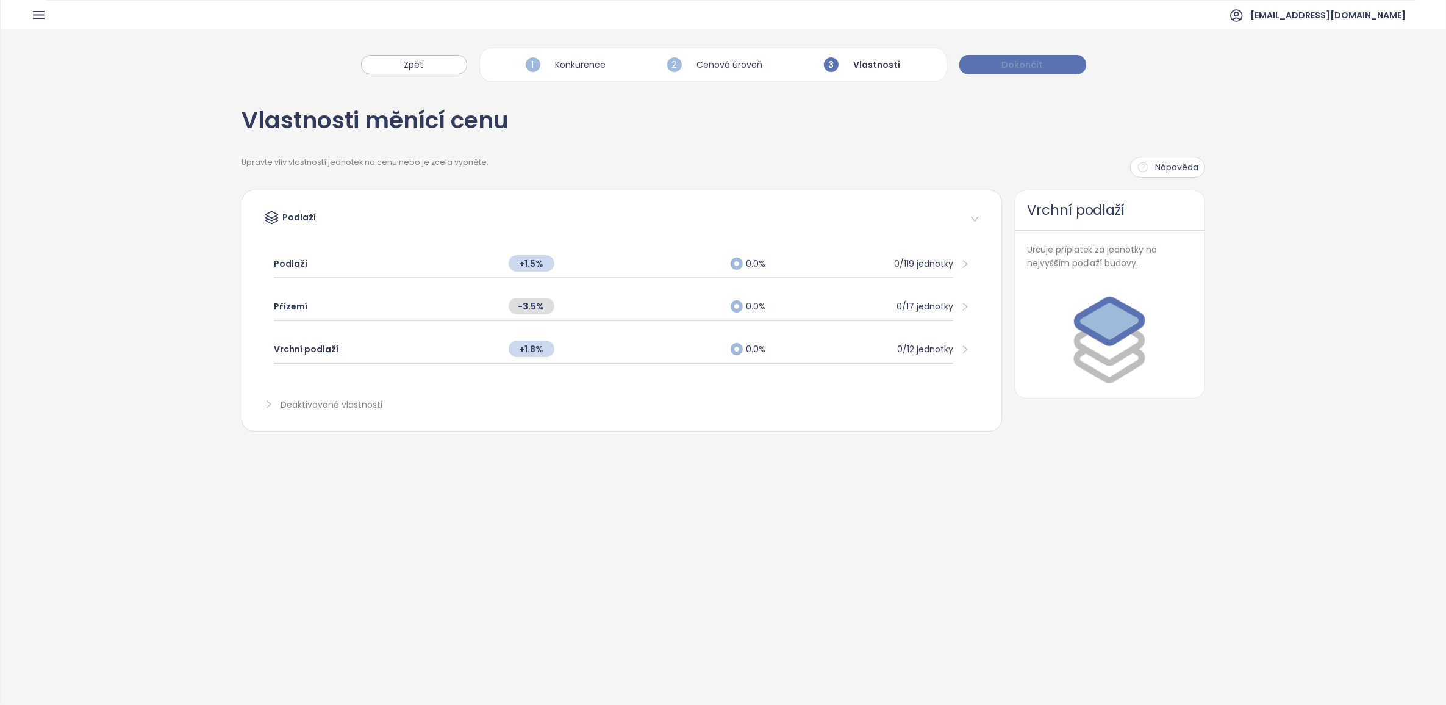
click at [969, 59] on button "Dokončit" at bounding box center [1023, 65] width 127 height 20
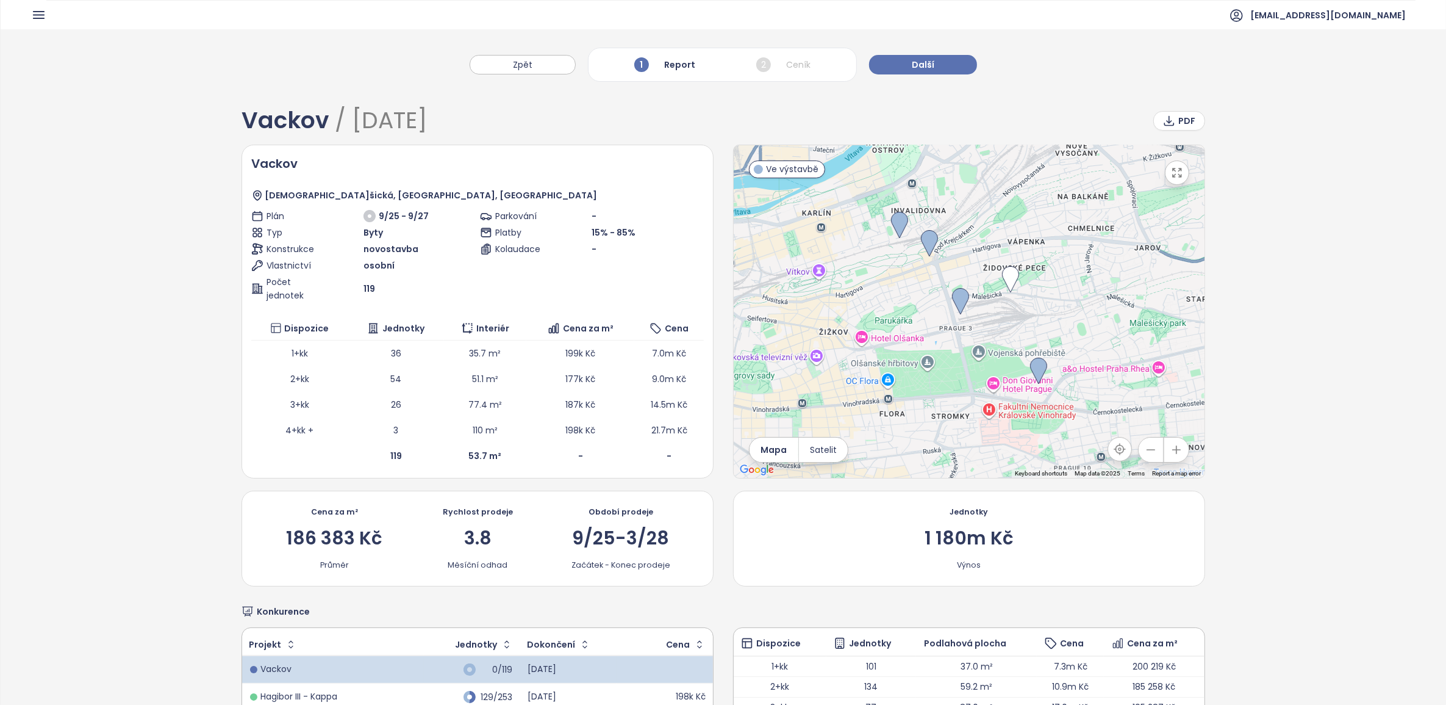
click at [892, 62] on button "Další" at bounding box center [923, 65] width 108 height 20
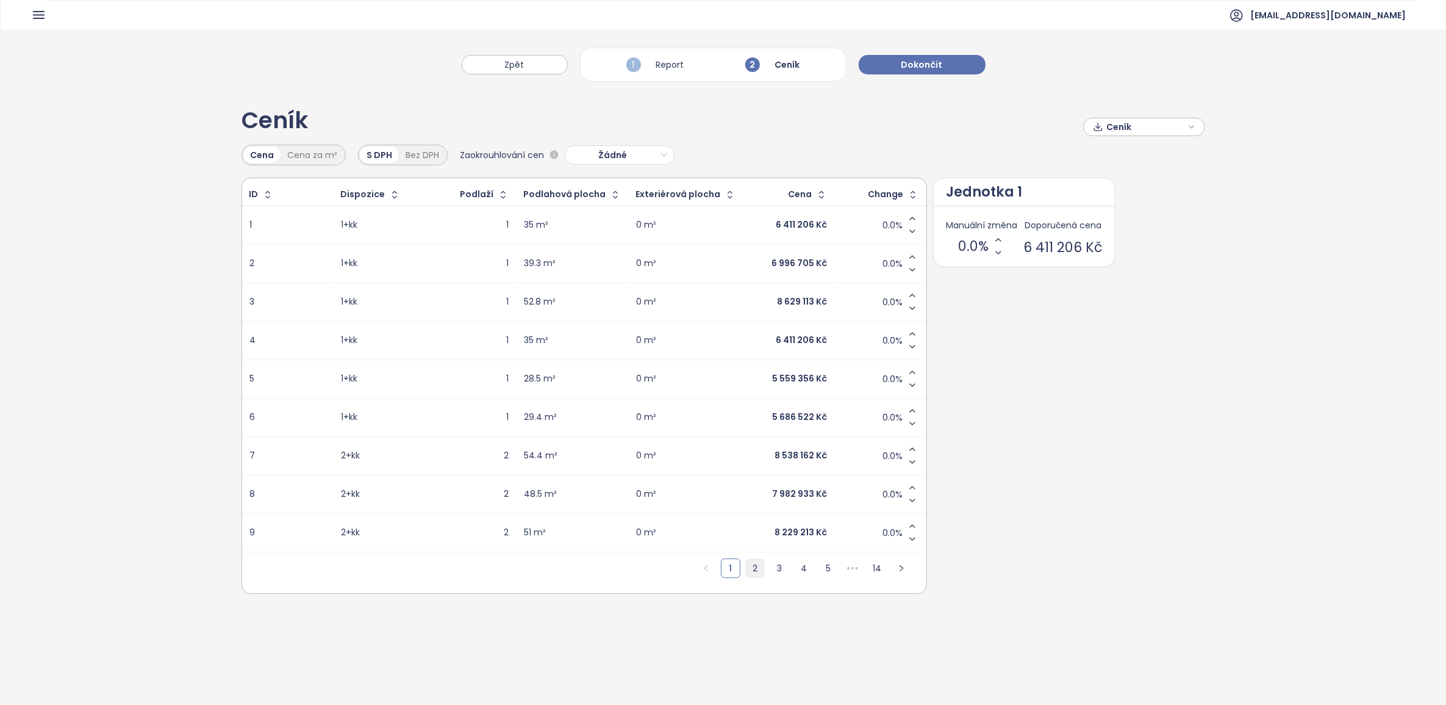
click at [746, 491] on link "2" at bounding box center [755, 568] width 18 height 18
click at [776, 491] on link "3" at bounding box center [780, 568] width 18 height 18
click at [819, 491] on link "5" at bounding box center [828, 568] width 18 height 18
click at [821, 491] on link "7" at bounding box center [828, 568] width 18 height 18
click at [803, 491] on link "8" at bounding box center [804, 568] width 18 height 18
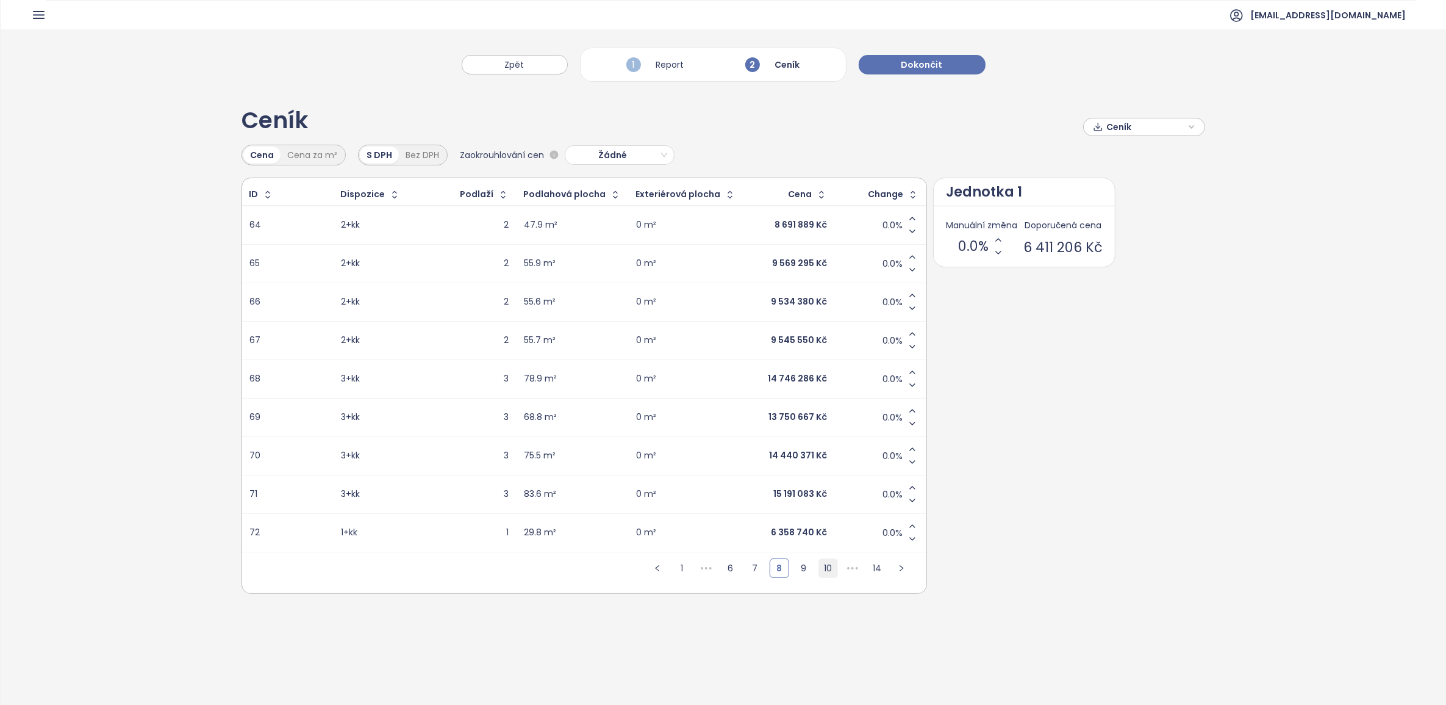
click at [819, 491] on link "10" at bounding box center [828, 568] width 18 height 18
click at [293, 156] on div "Cena za m²" at bounding box center [312, 154] width 63 height 17
click at [673, 491] on link "1" at bounding box center [682, 568] width 18 height 18
click at [746, 491] on link "2" at bounding box center [755, 568] width 18 height 18
click at [628, 156] on span "Žádné" at bounding box center [618, 155] width 98 height 18
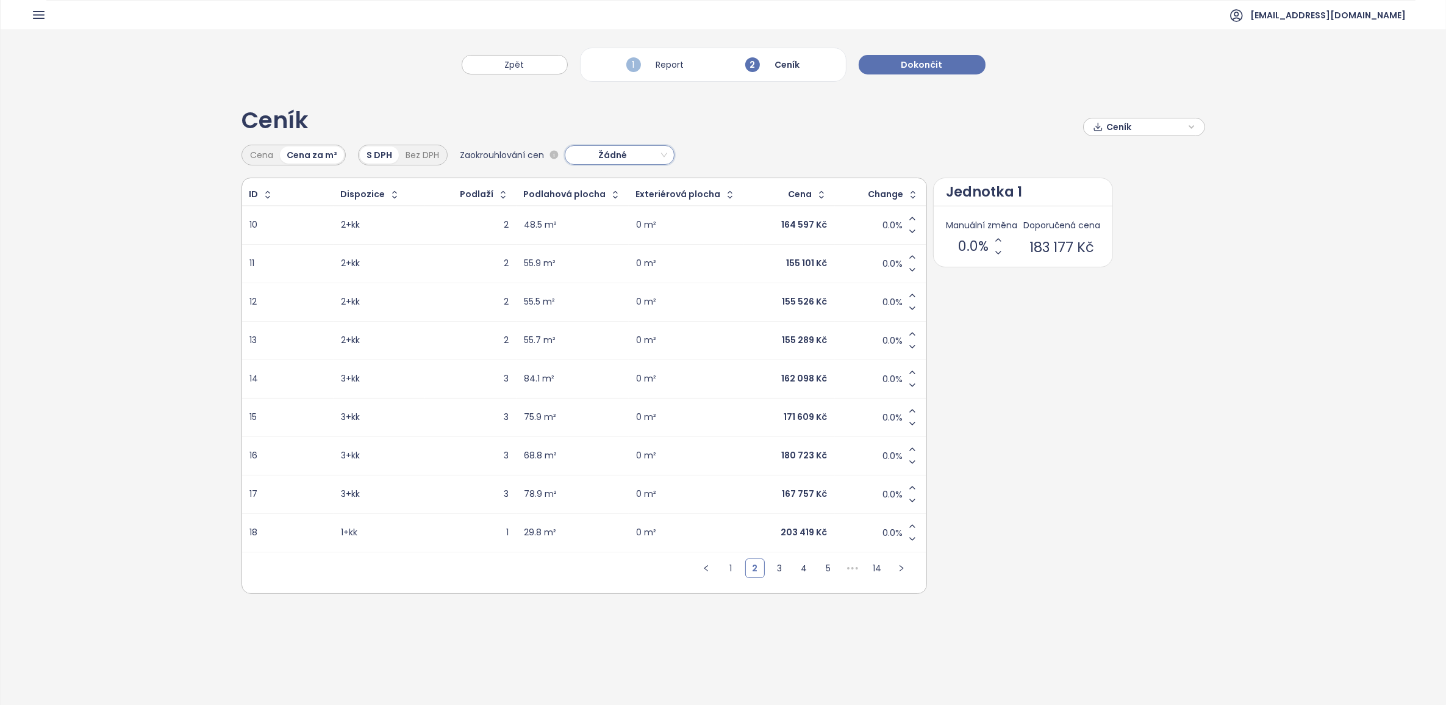
click at [628, 156] on span "Žádné" at bounding box center [618, 155] width 98 height 18
click at [969, 131] on span "Ceník" at bounding box center [1146, 127] width 79 height 18
click at [969, 151] on span "XLSX" at bounding box center [1125, 150] width 33 height 18
click at [969, 176] on div "XLSX" at bounding box center [1140, 174] width 72 height 13
click at [969, 189] on span "Stáhnout" at bounding box center [1130, 187] width 43 height 13
